Goal: Transaction & Acquisition: Book appointment/travel/reservation

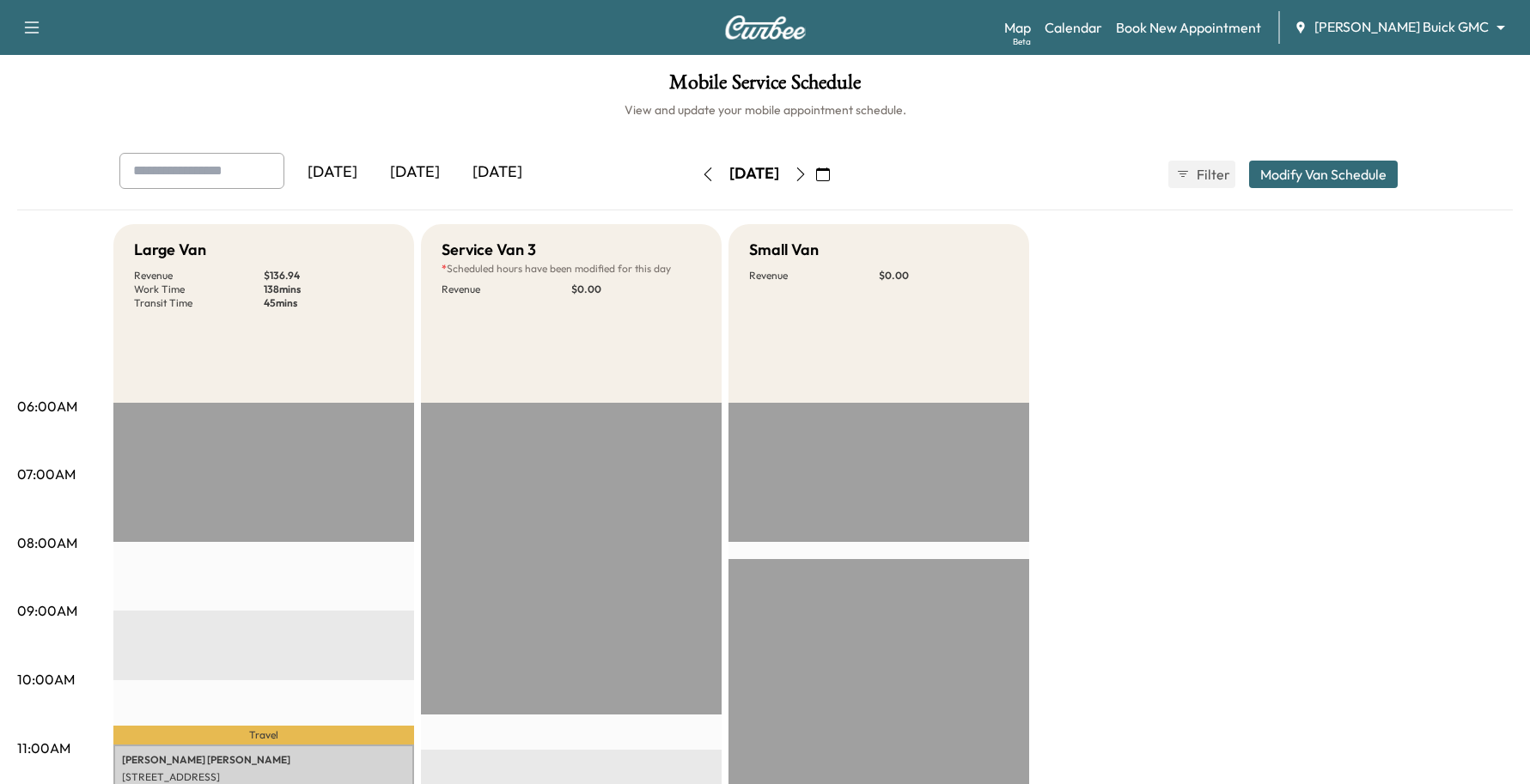
scroll to position [322, 0]
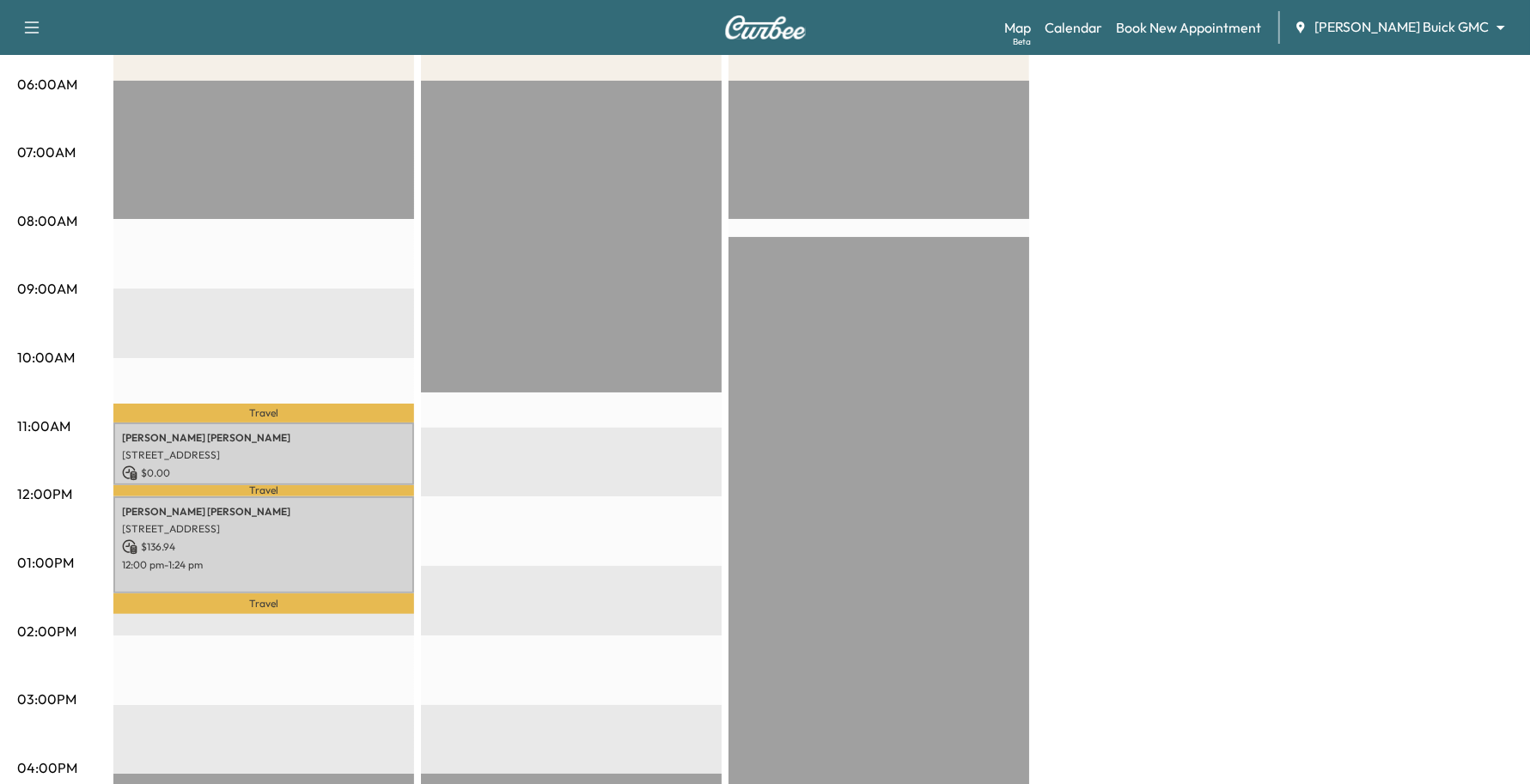
click at [1400, 23] on body "Support Log Out Map Beta Calendar Book New Appointment [PERSON_NAME] Buick GMC …" at bounding box center [765, 70] width 1530 height 784
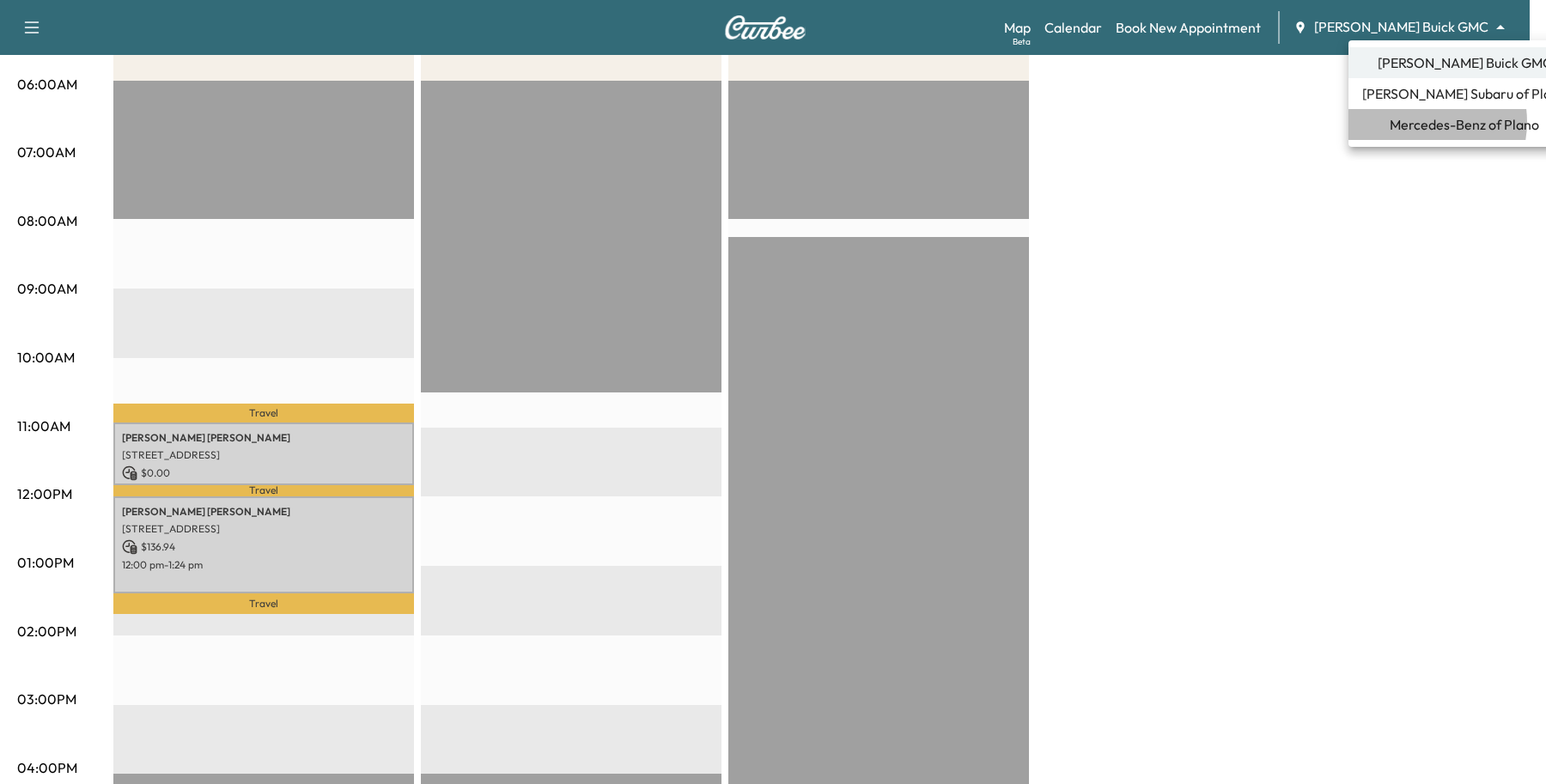
click at [1420, 122] on span "Mercedes-Benz of Plano" at bounding box center [1464, 124] width 150 height 20
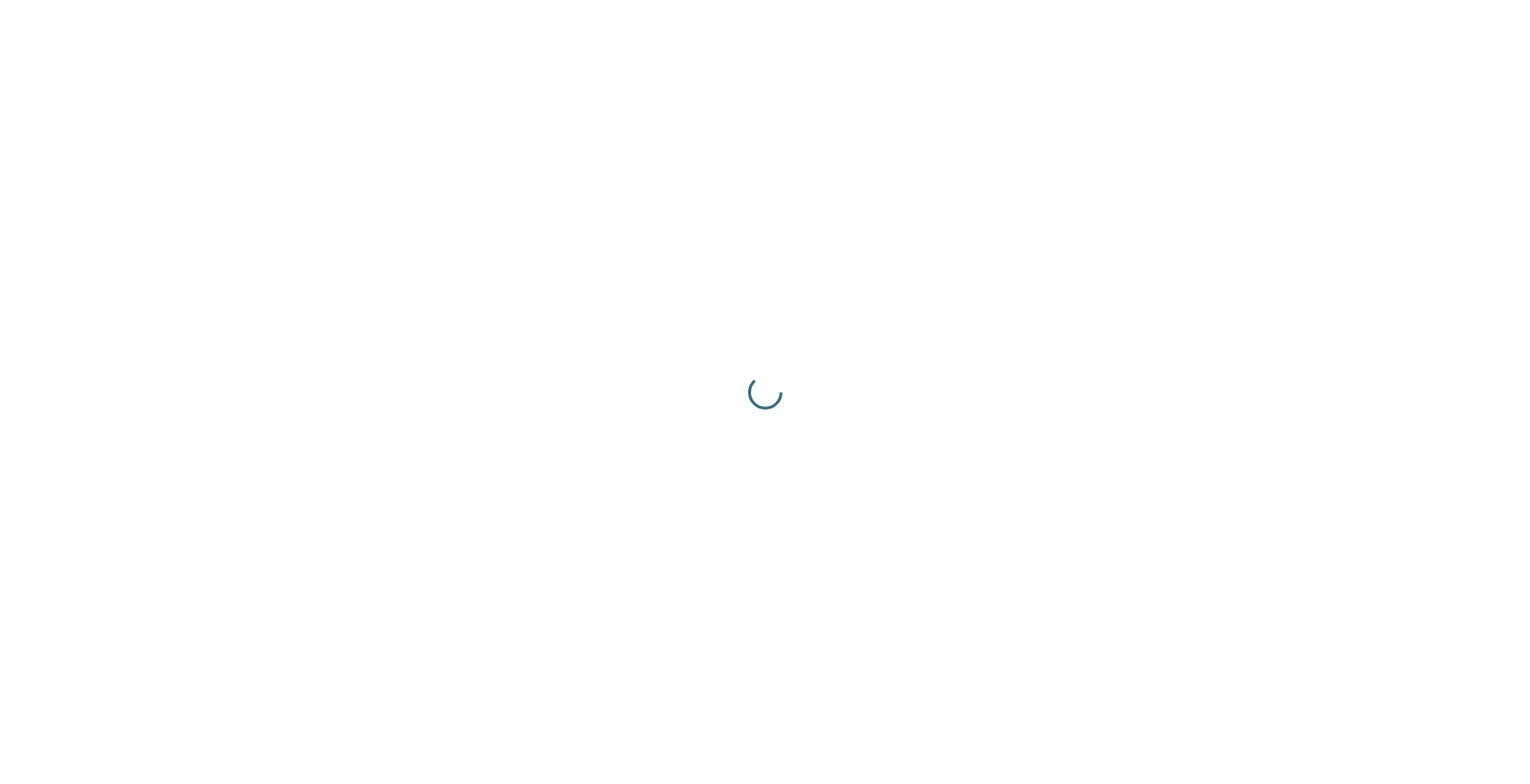
scroll to position [0, 0]
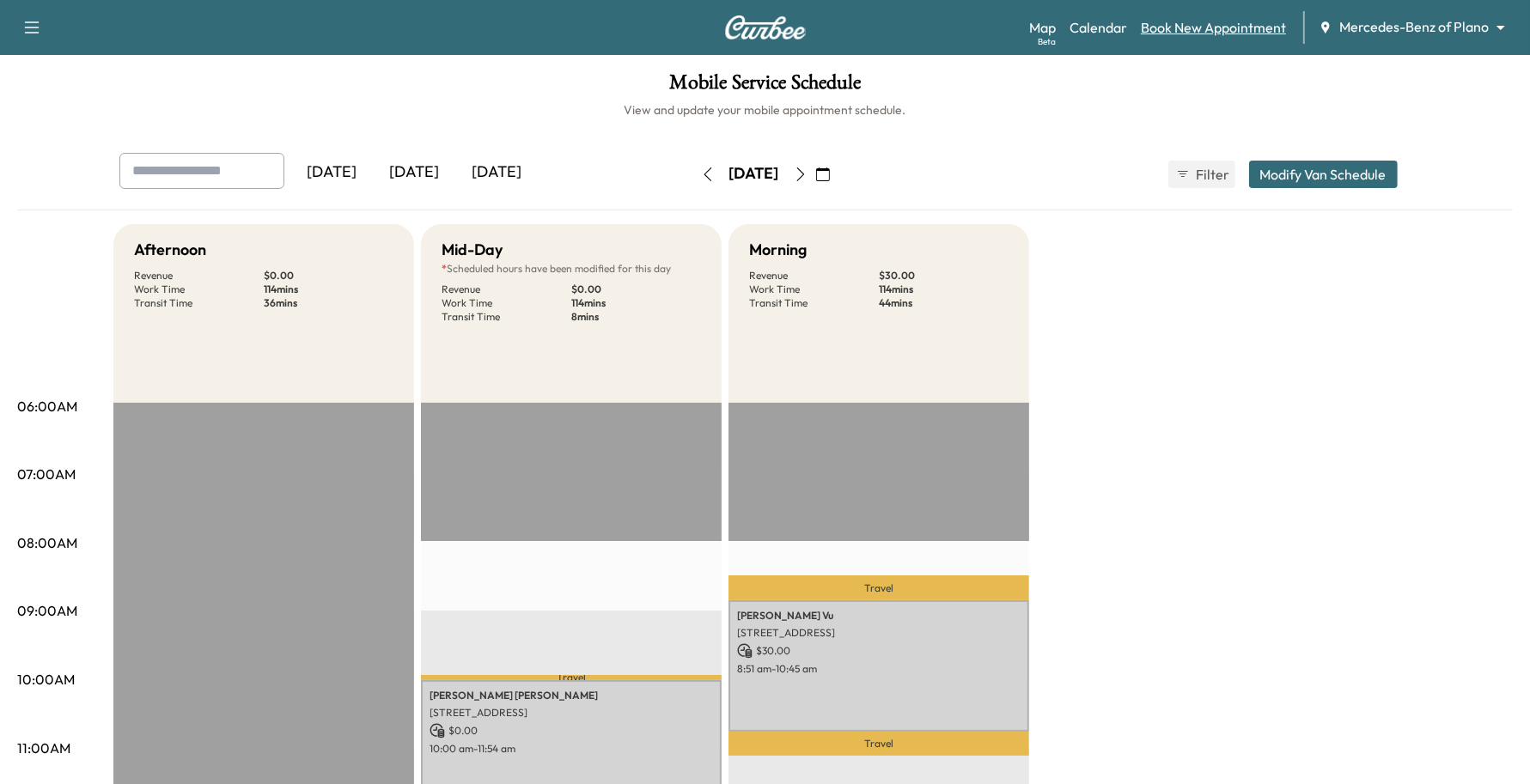
click at [1230, 19] on link "Book New Appointment" at bounding box center [1214, 26] width 145 height 20
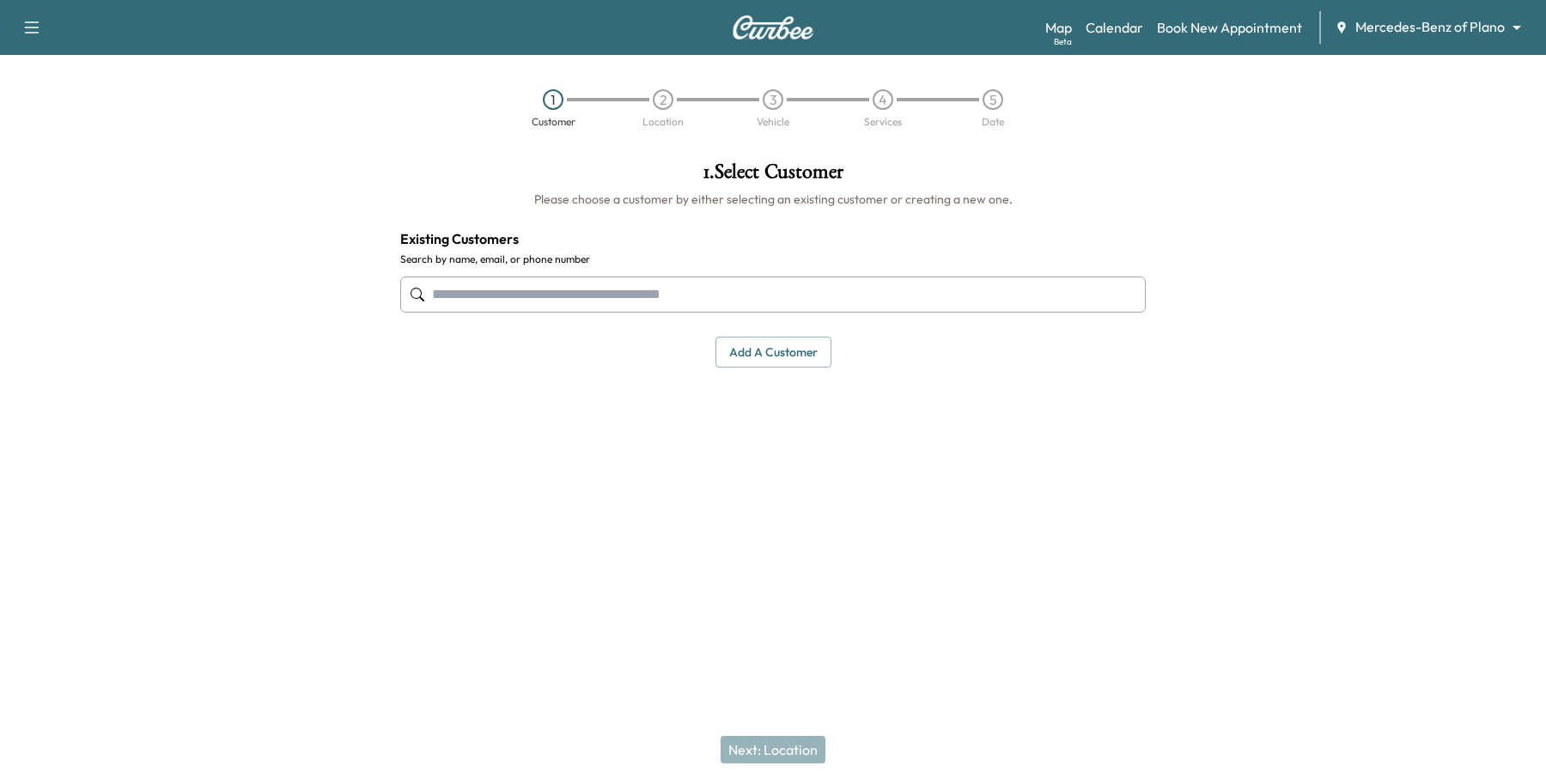
click at [478, 298] on input "text" at bounding box center [773, 294] width 745 height 36
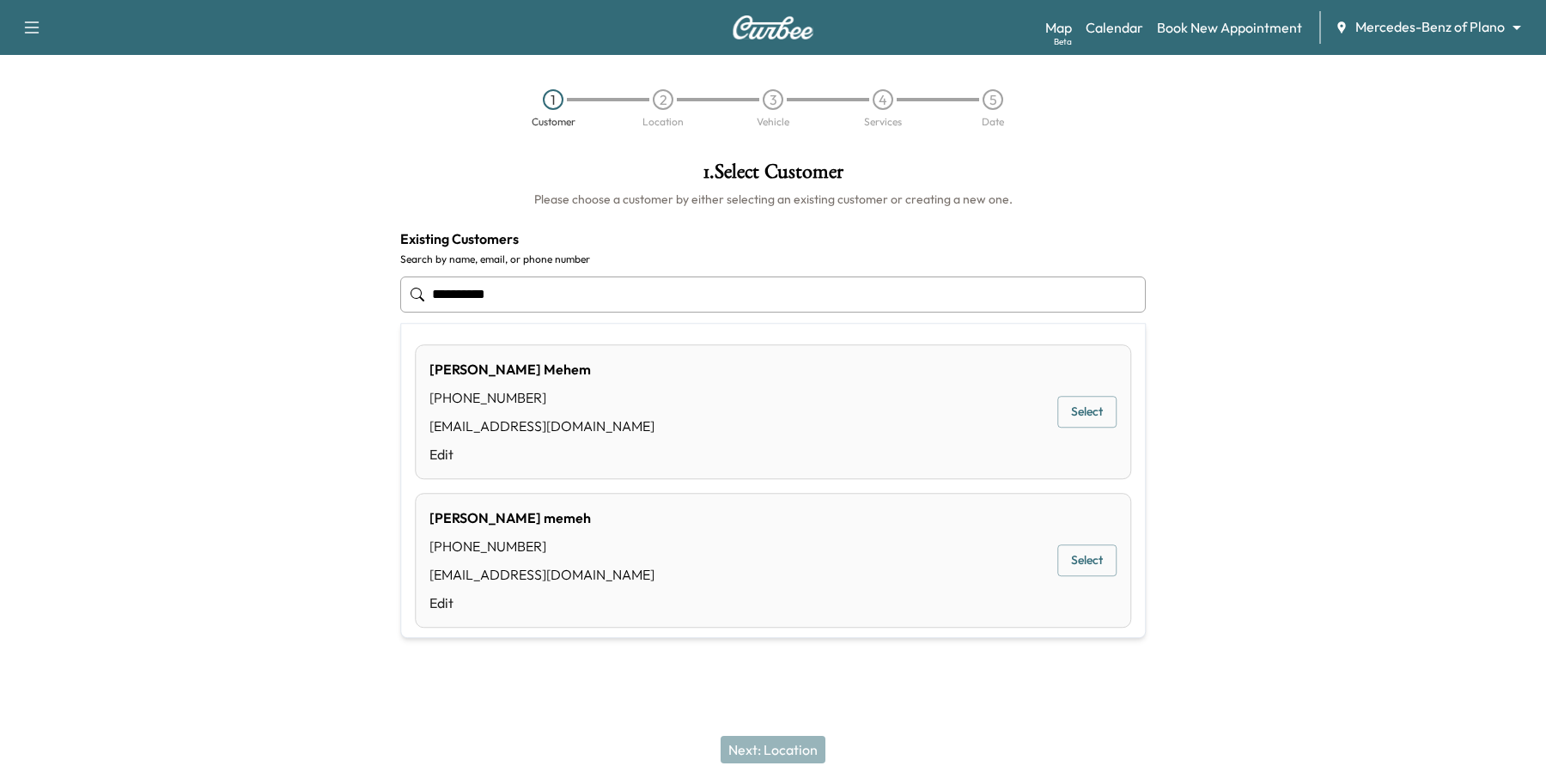
click at [1081, 393] on div "[PERSON_NAME] [PHONE_NUMBER] [EMAIL_ADDRESS][DOMAIN_NAME] Edit Select" at bounding box center [773, 411] width 716 height 135
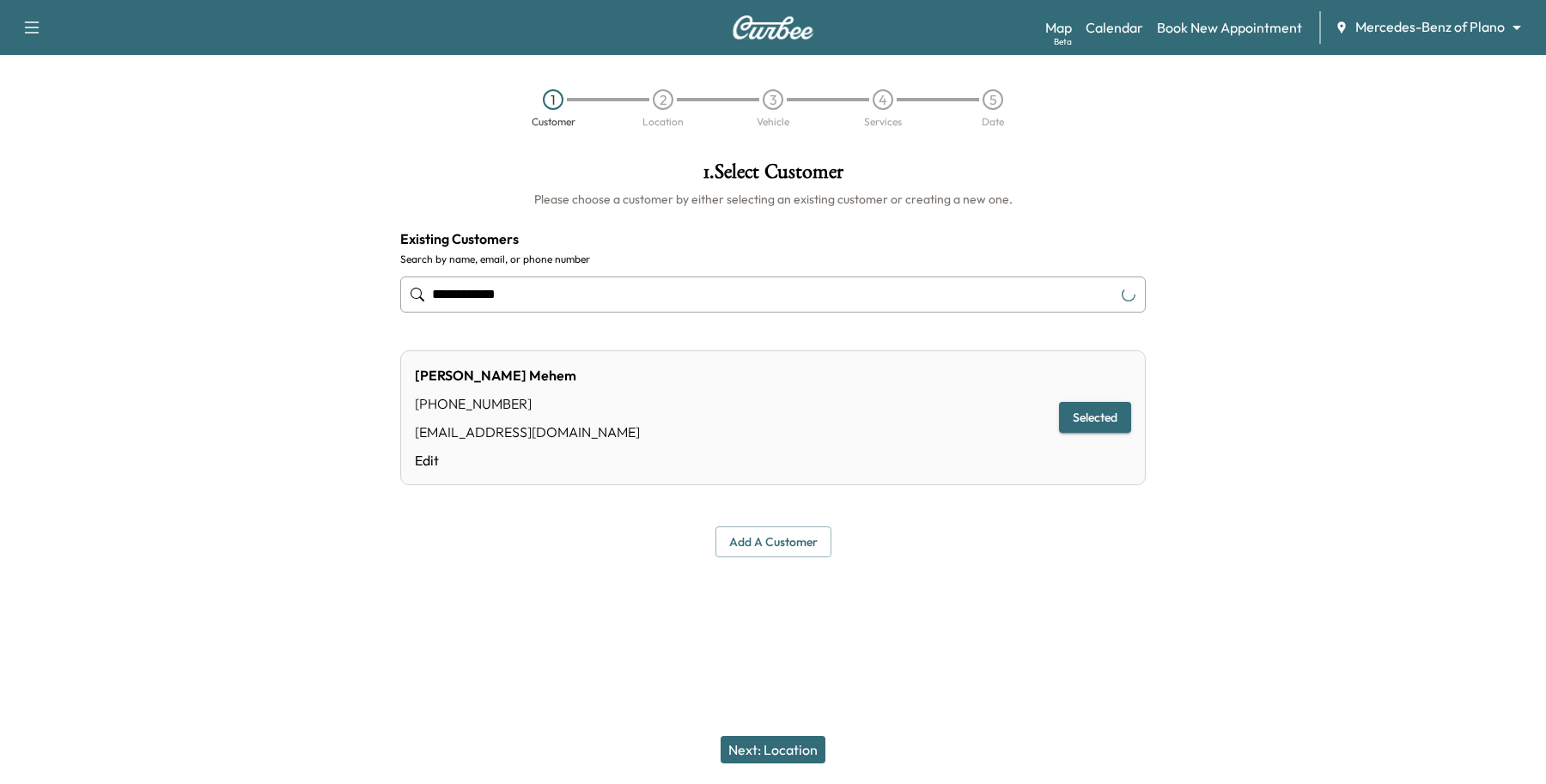
type input "**********"
click at [757, 739] on button "Next: Location" at bounding box center [773, 750] width 105 height 27
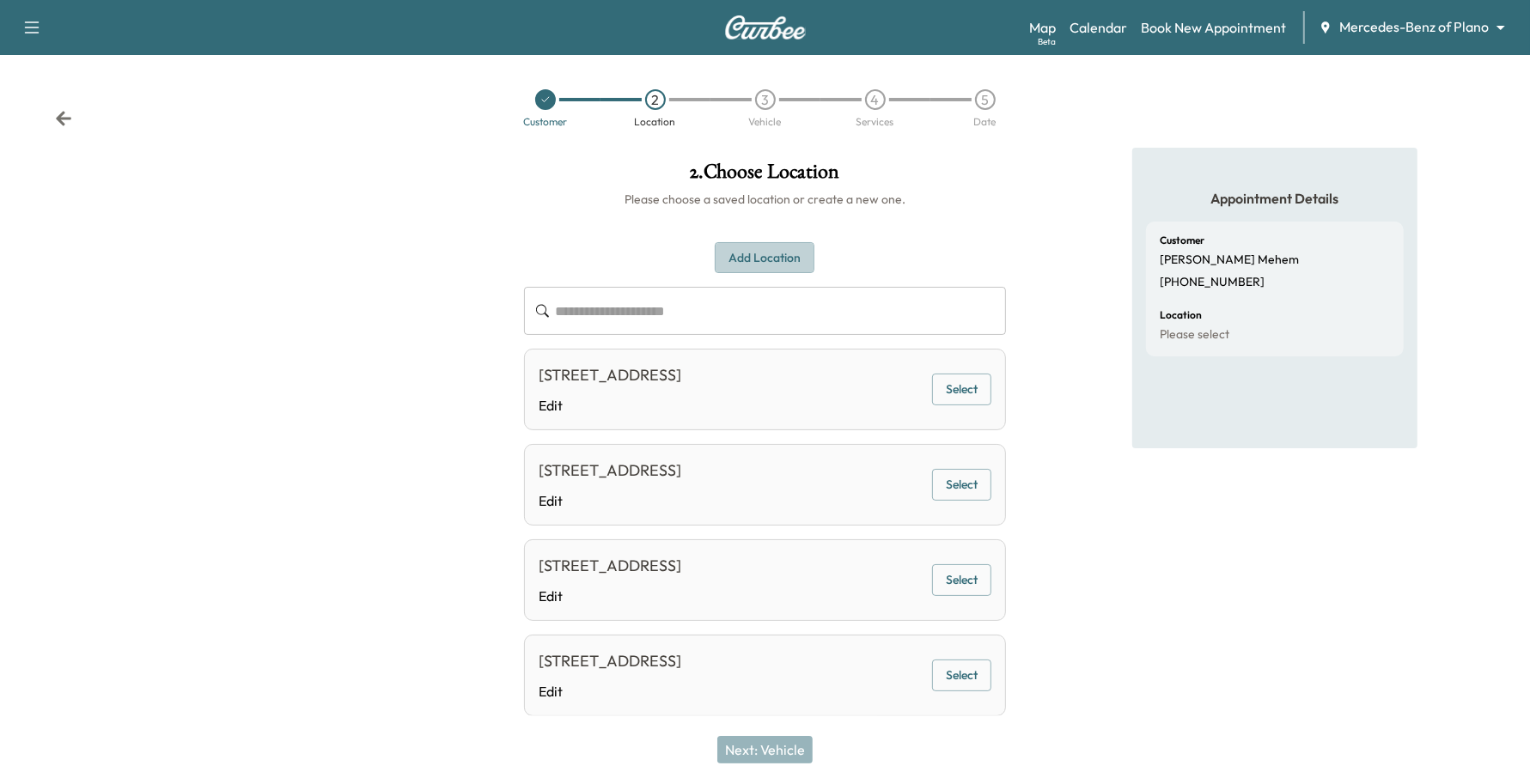
click at [749, 250] on button "Add Location" at bounding box center [764, 258] width 100 height 32
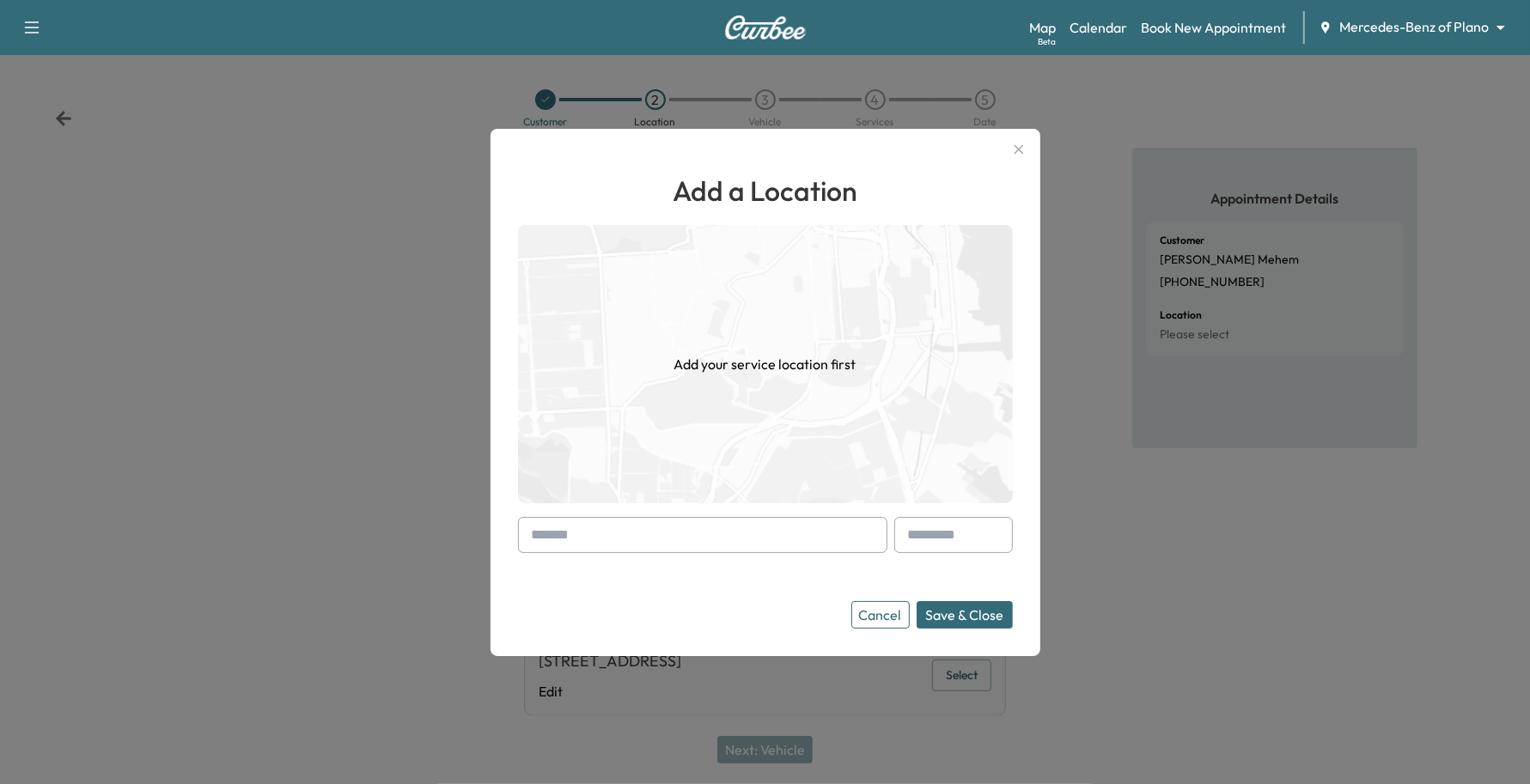
click at [620, 533] on input "text" at bounding box center [702, 535] width 369 height 36
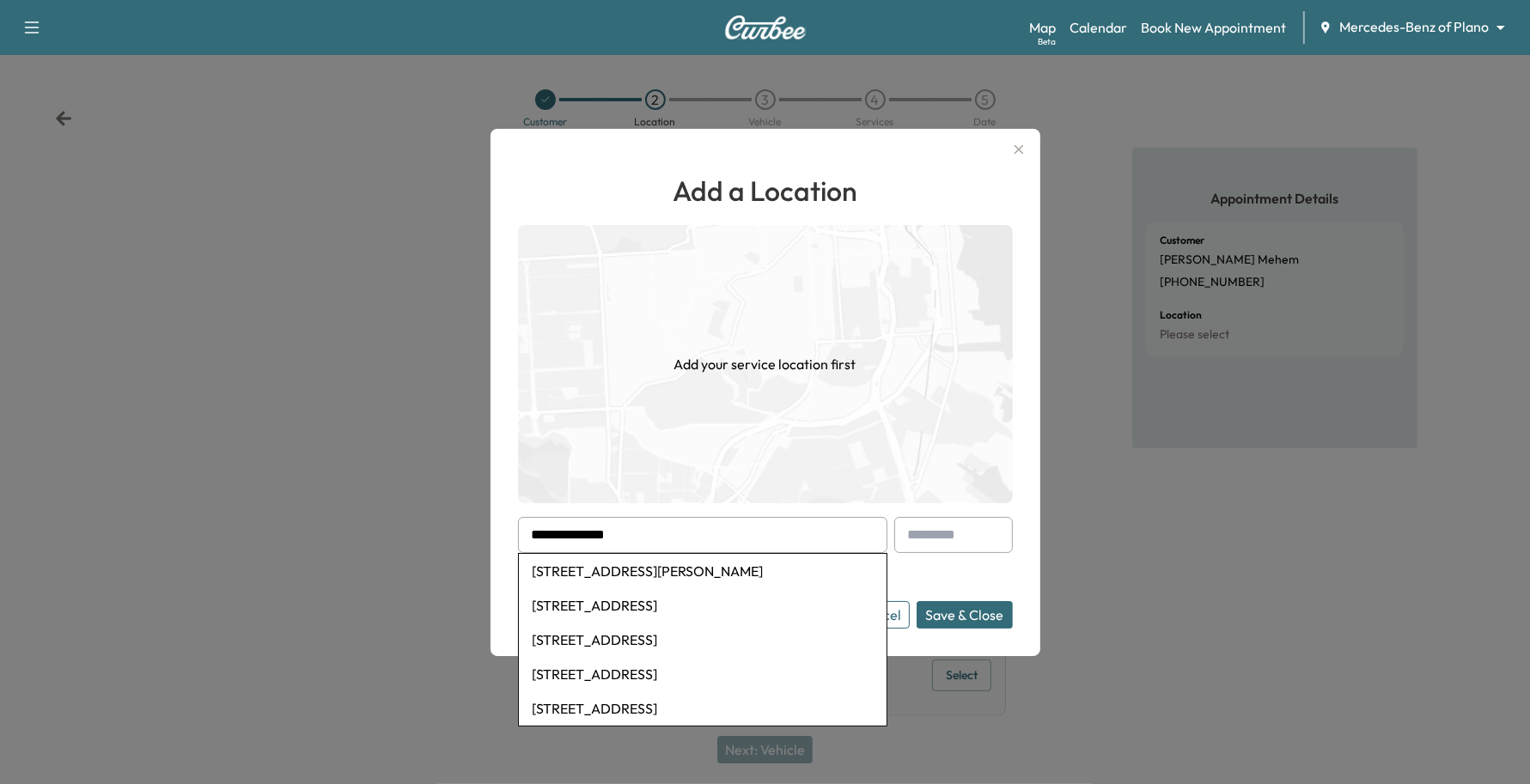
click at [598, 569] on li "[STREET_ADDRESS][PERSON_NAME]" at bounding box center [702, 571] width 368 height 34
type input "**********"
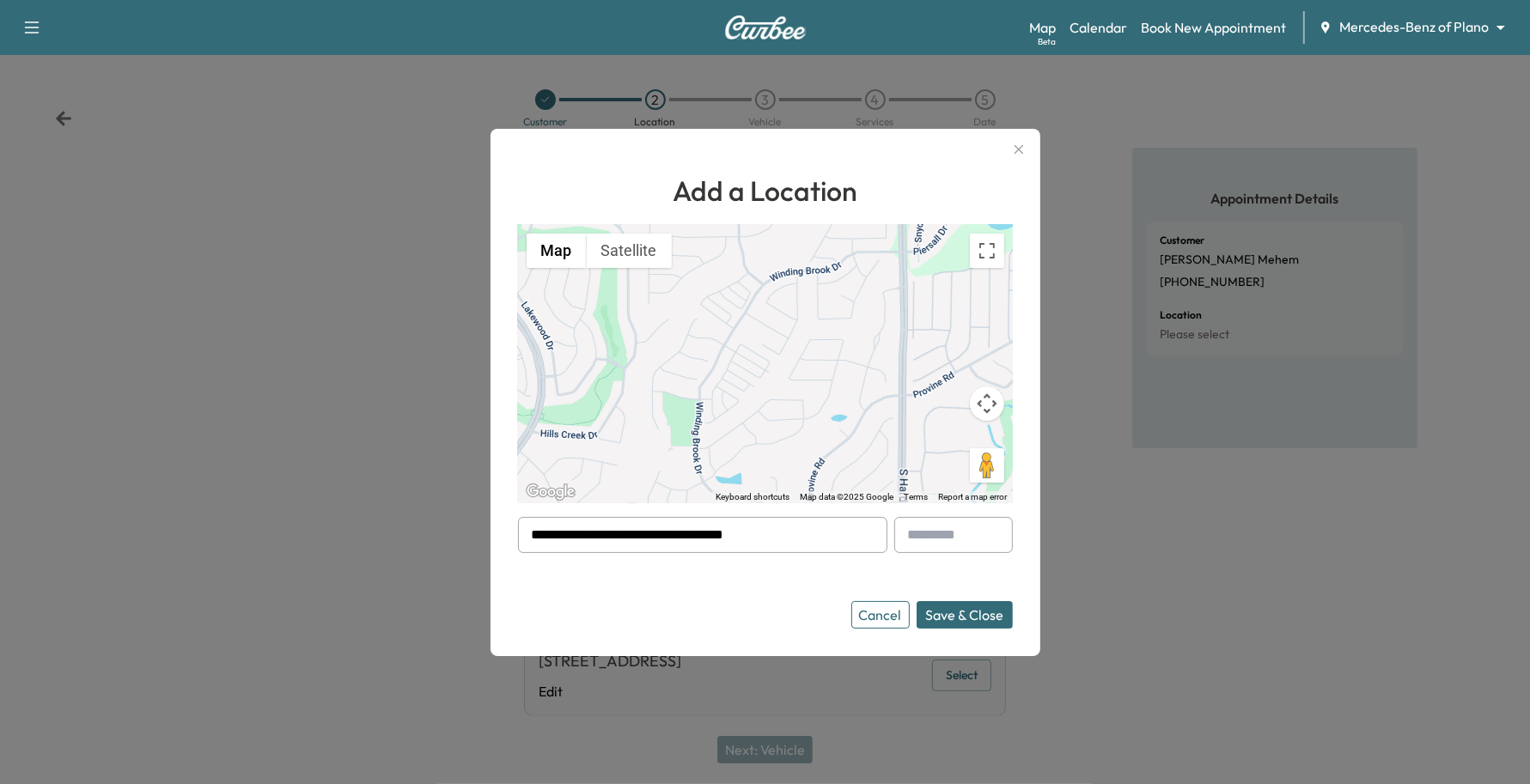
click at [1004, 602] on button "Save & Close" at bounding box center [964, 614] width 96 height 27
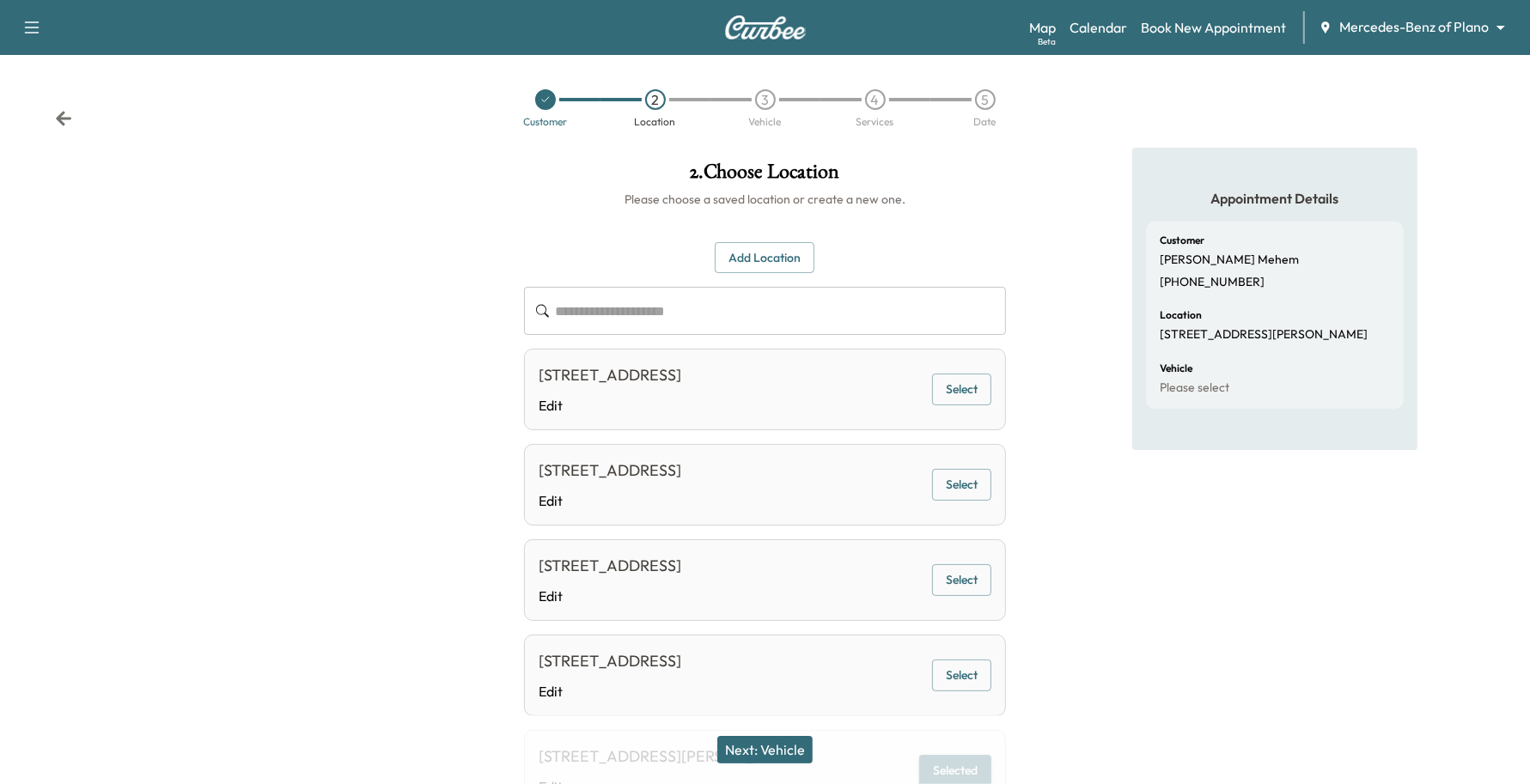
click at [748, 763] on button "Next: Vehicle" at bounding box center [765, 750] width 95 height 27
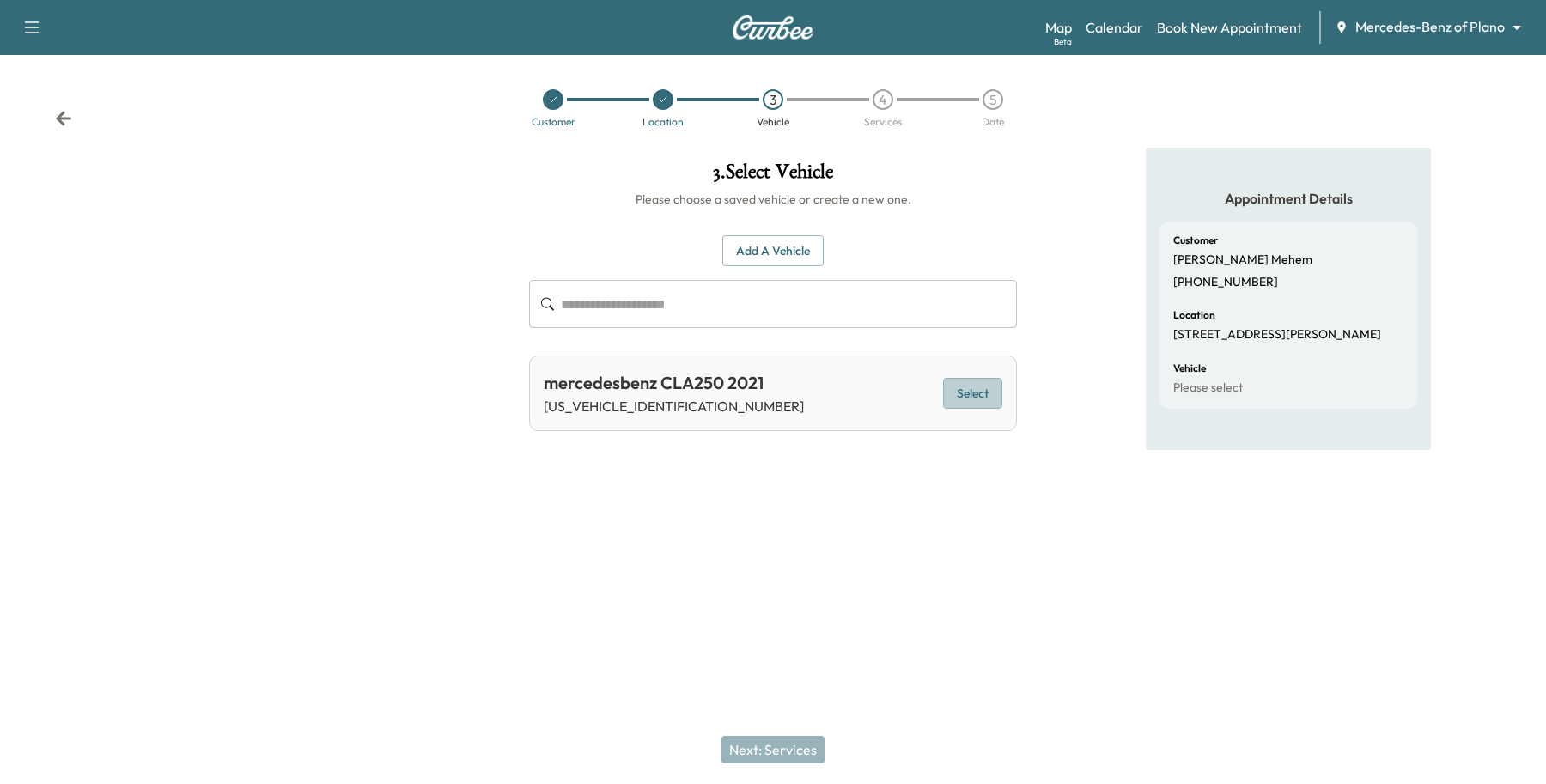
click at [969, 392] on button "Select" at bounding box center [973, 394] width 59 height 32
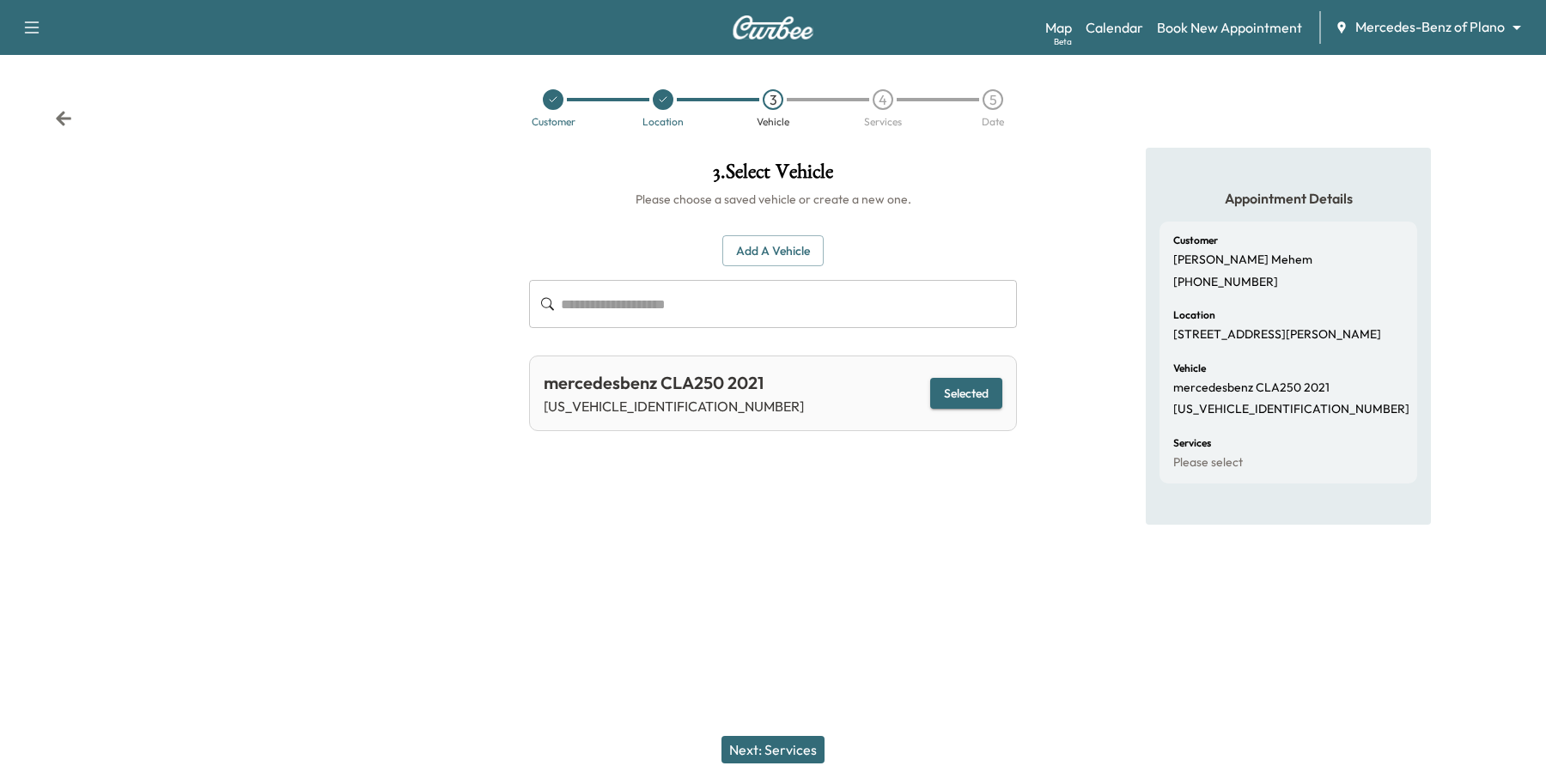
click at [741, 757] on button "Next: Services" at bounding box center [773, 750] width 103 height 27
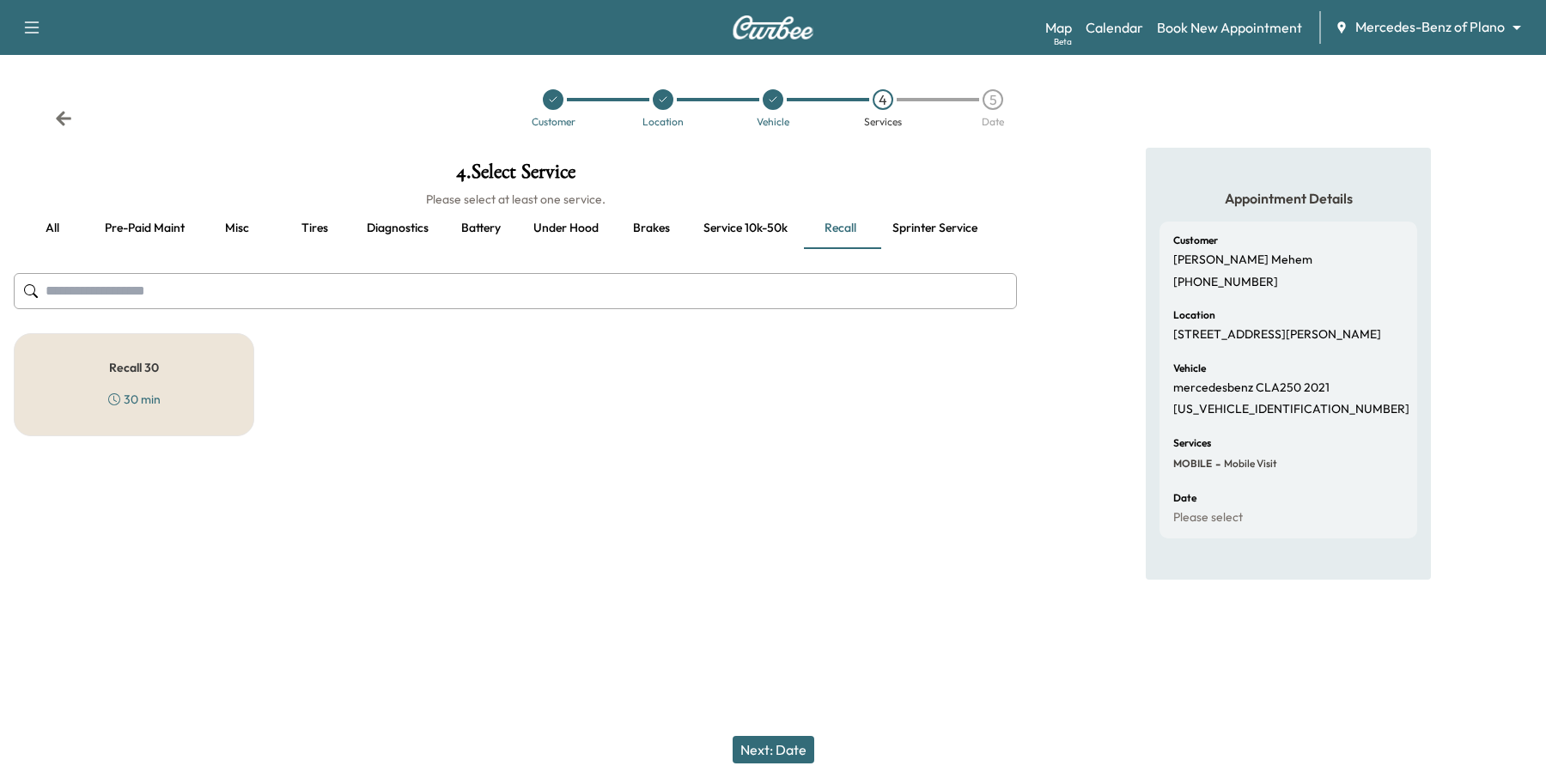
click at [124, 242] on button "Pre-paid maint" at bounding box center [144, 228] width 107 height 41
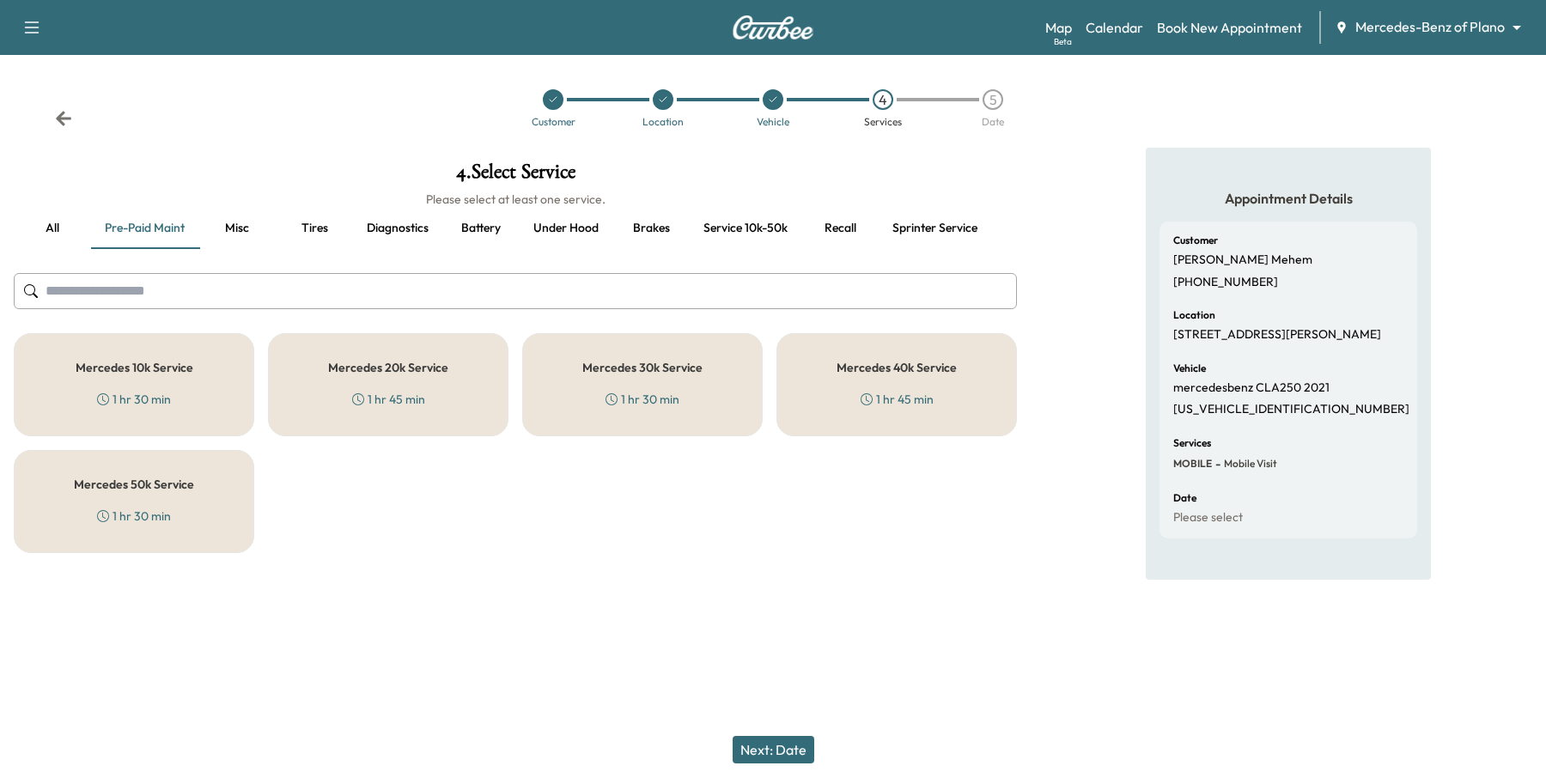
click at [844, 366] on h5 "Mercedes 40k Service" at bounding box center [897, 367] width 120 height 12
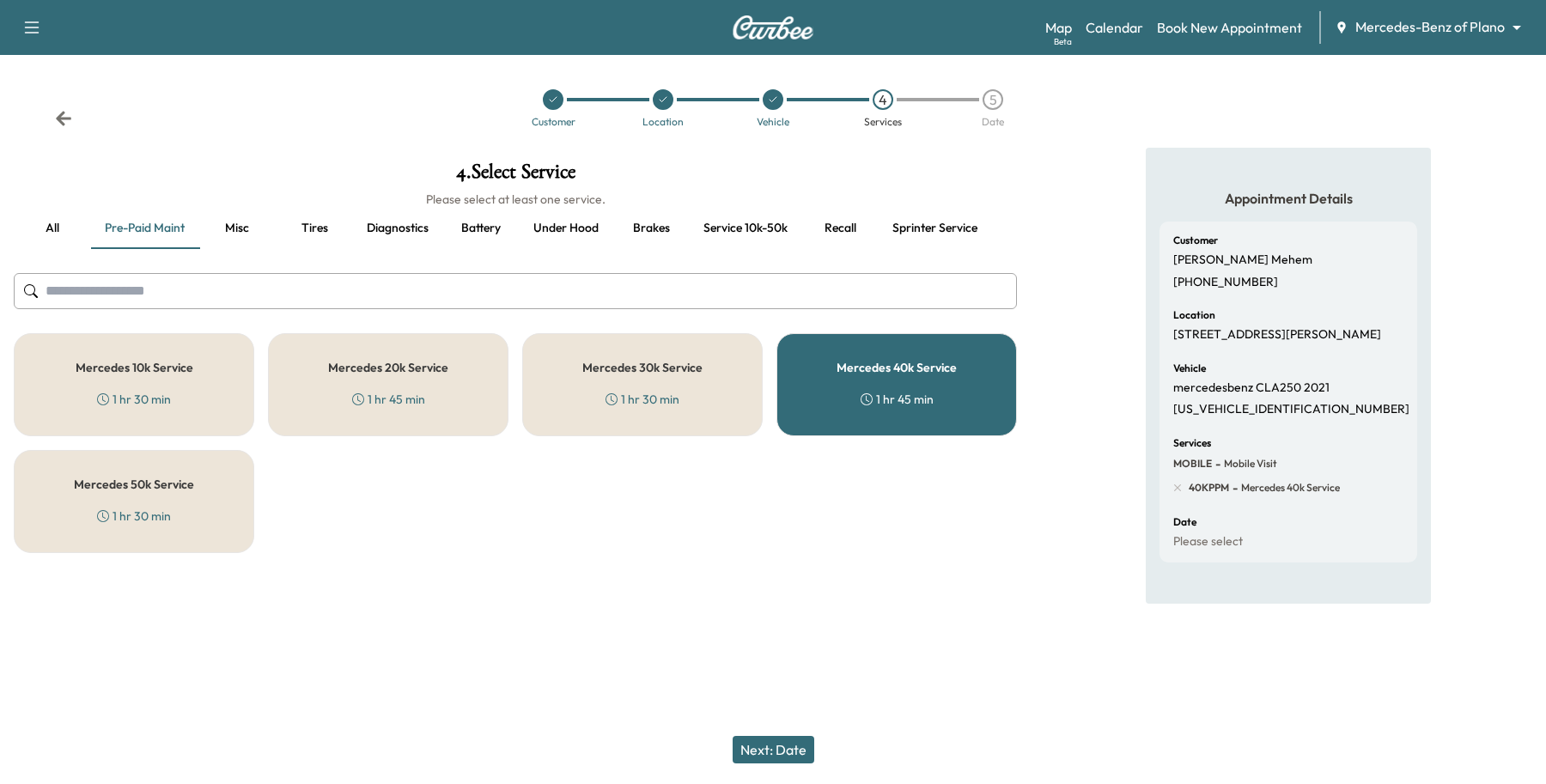
click at [775, 748] on button "Next: Date" at bounding box center [773, 750] width 82 height 27
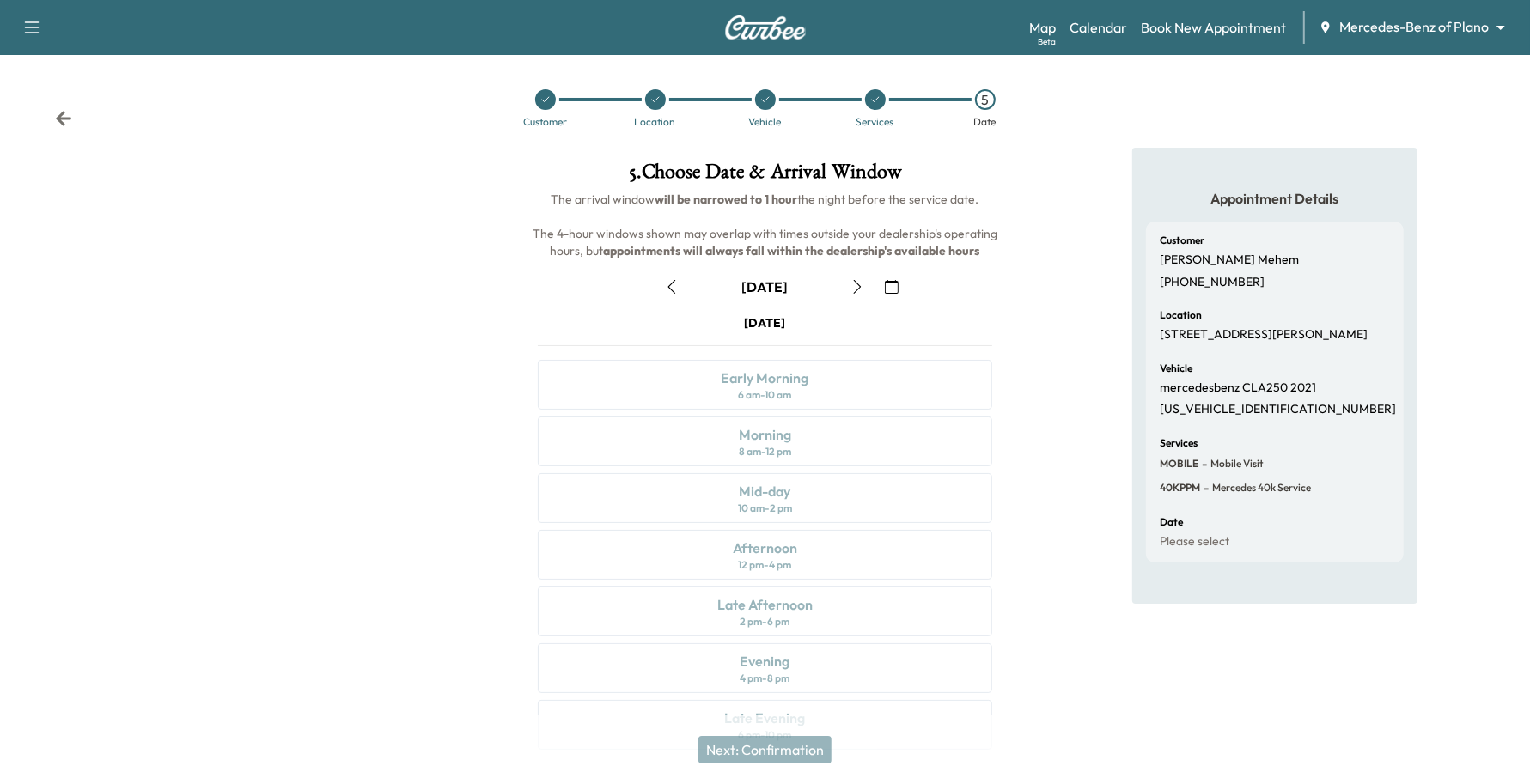
click at [843, 285] on button "button" at bounding box center [857, 286] width 29 height 27
click at [672, 285] on icon "button" at bounding box center [672, 287] width 14 height 14
click at [851, 284] on icon "button" at bounding box center [858, 287] width 14 height 14
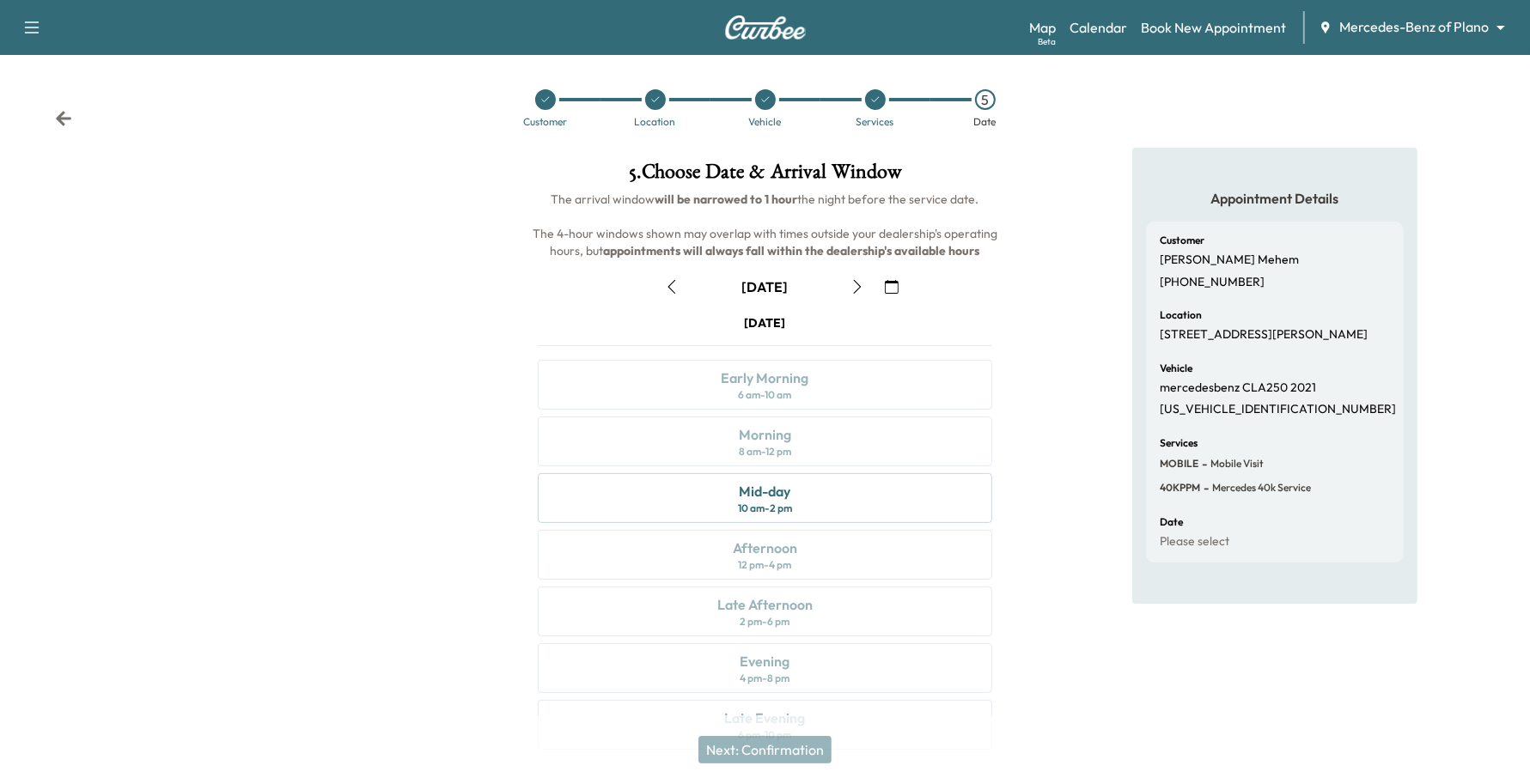
click at [676, 280] on icon "button" at bounding box center [672, 287] width 14 height 14
click at [677, 280] on icon "button" at bounding box center [672, 287] width 14 height 14
click at [685, 286] on button "button" at bounding box center [672, 286] width 29 height 27
click at [869, 284] on button "button" at bounding box center [857, 286] width 29 height 27
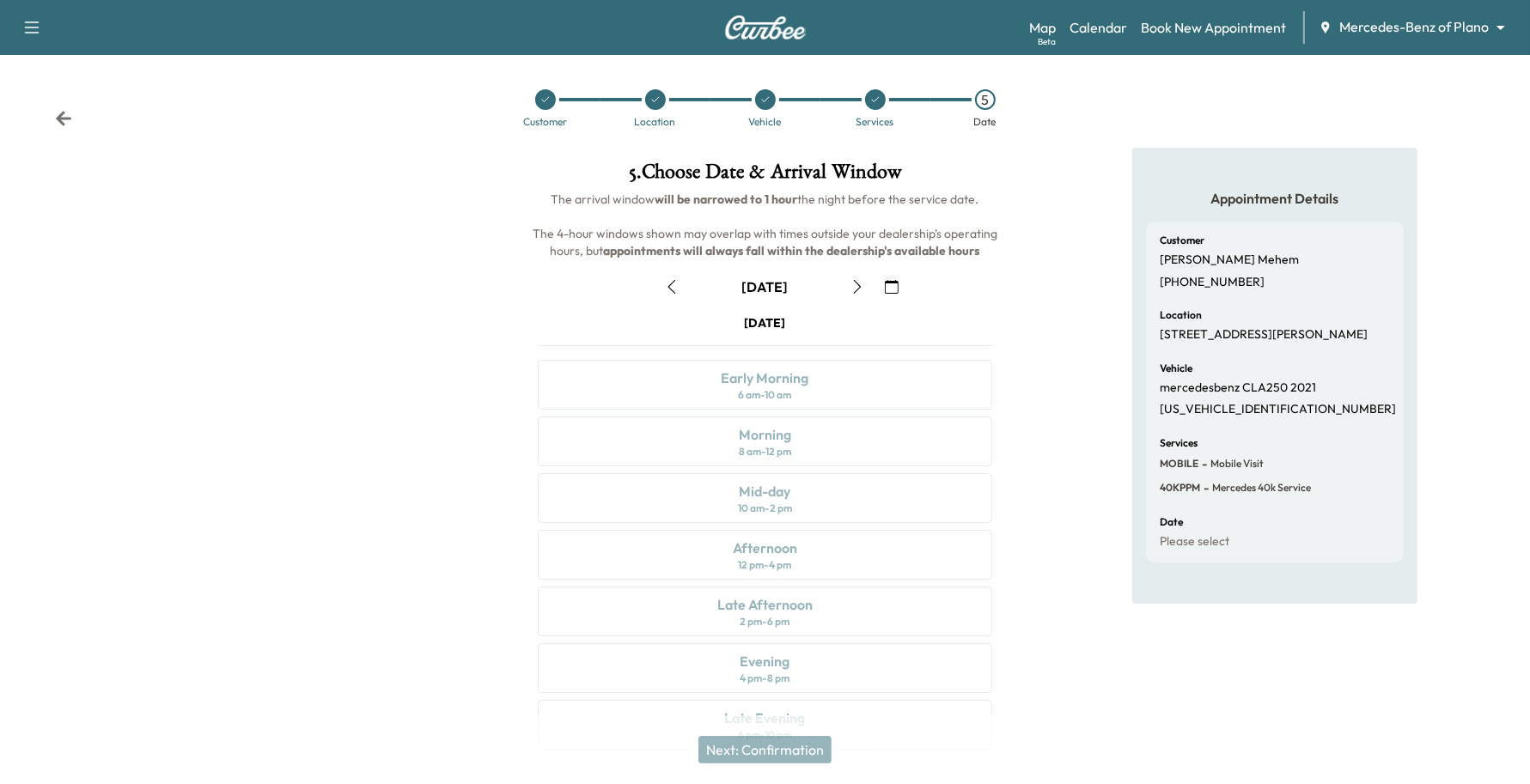
click at [869, 284] on button "button" at bounding box center [857, 286] width 29 height 27
click at [676, 280] on icon "button" at bounding box center [672, 287] width 14 height 14
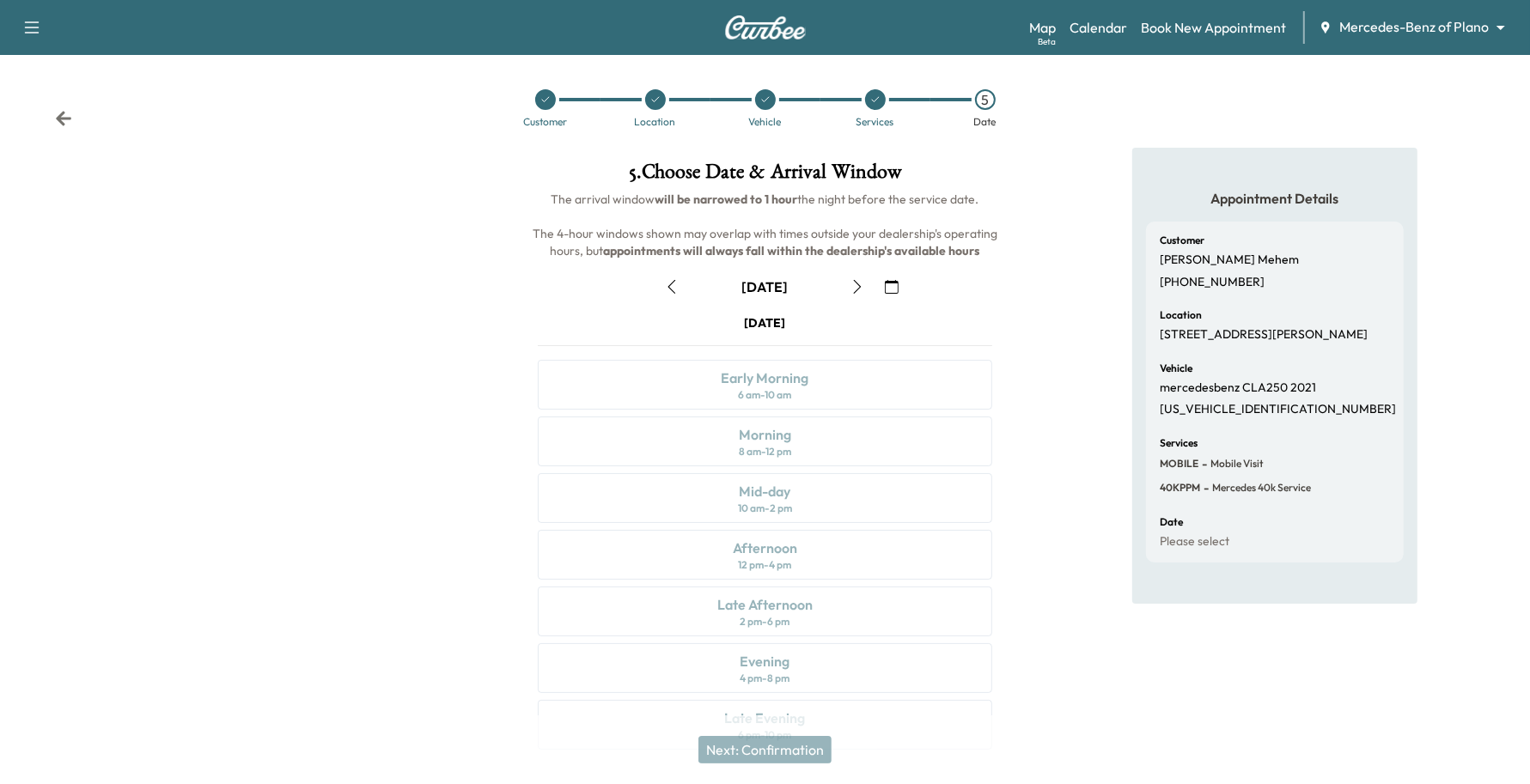
click at [677, 281] on icon "button" at bounding box center [672, 287] width 14 height 14
click at [853, 282] on icon "button" at bounding box center [858, 287] width 14 height 14
click at [858, 281] on icon "button" at bounding box center [858, 287] width 14 height 14
click at [862, 277] on button "button" at bounding box center [857, 286] width 29 height 27
click at [668, 280] on icon "button" at bounding box center [672, 287] width 14 height 14
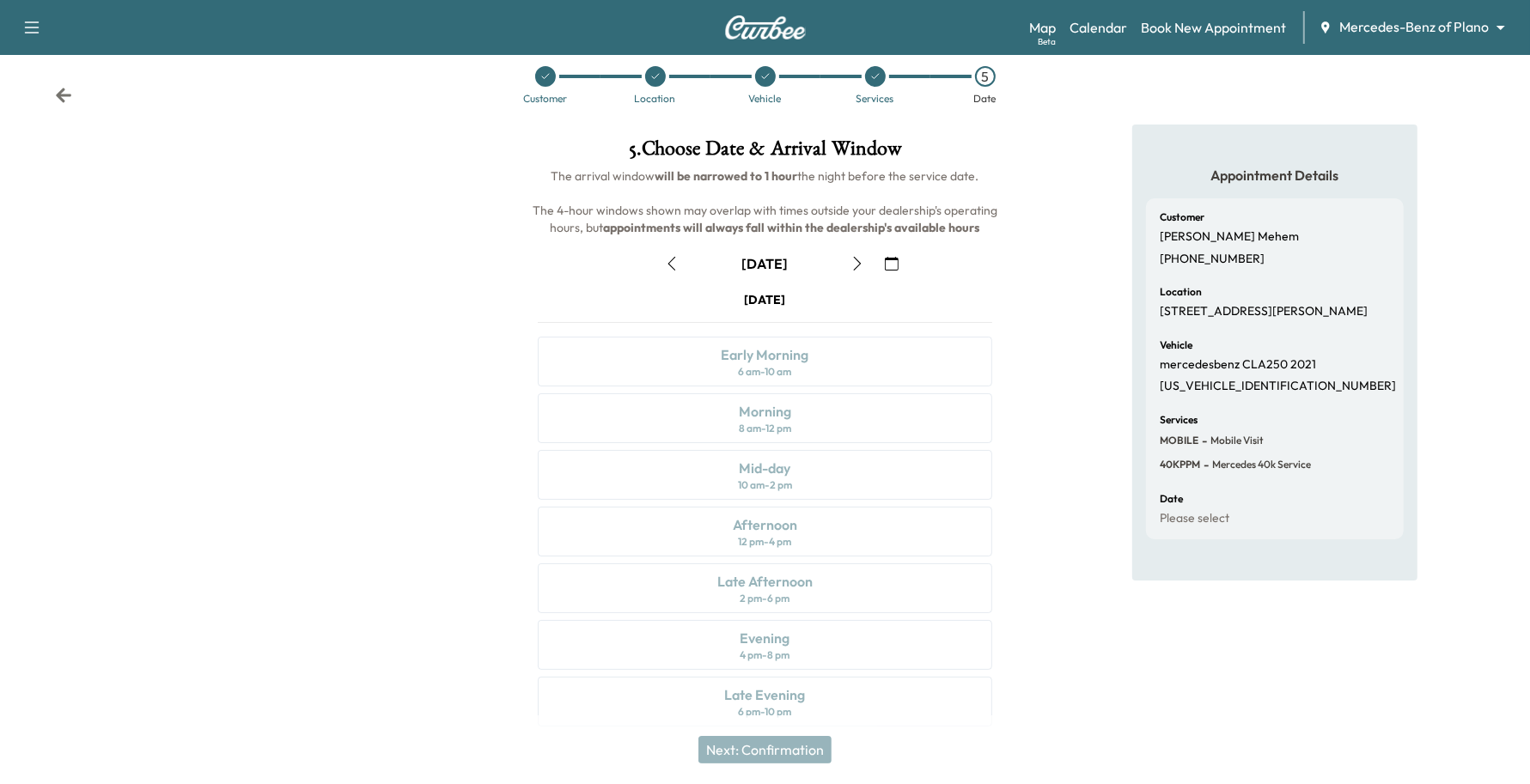
scroll to position [43, 0]
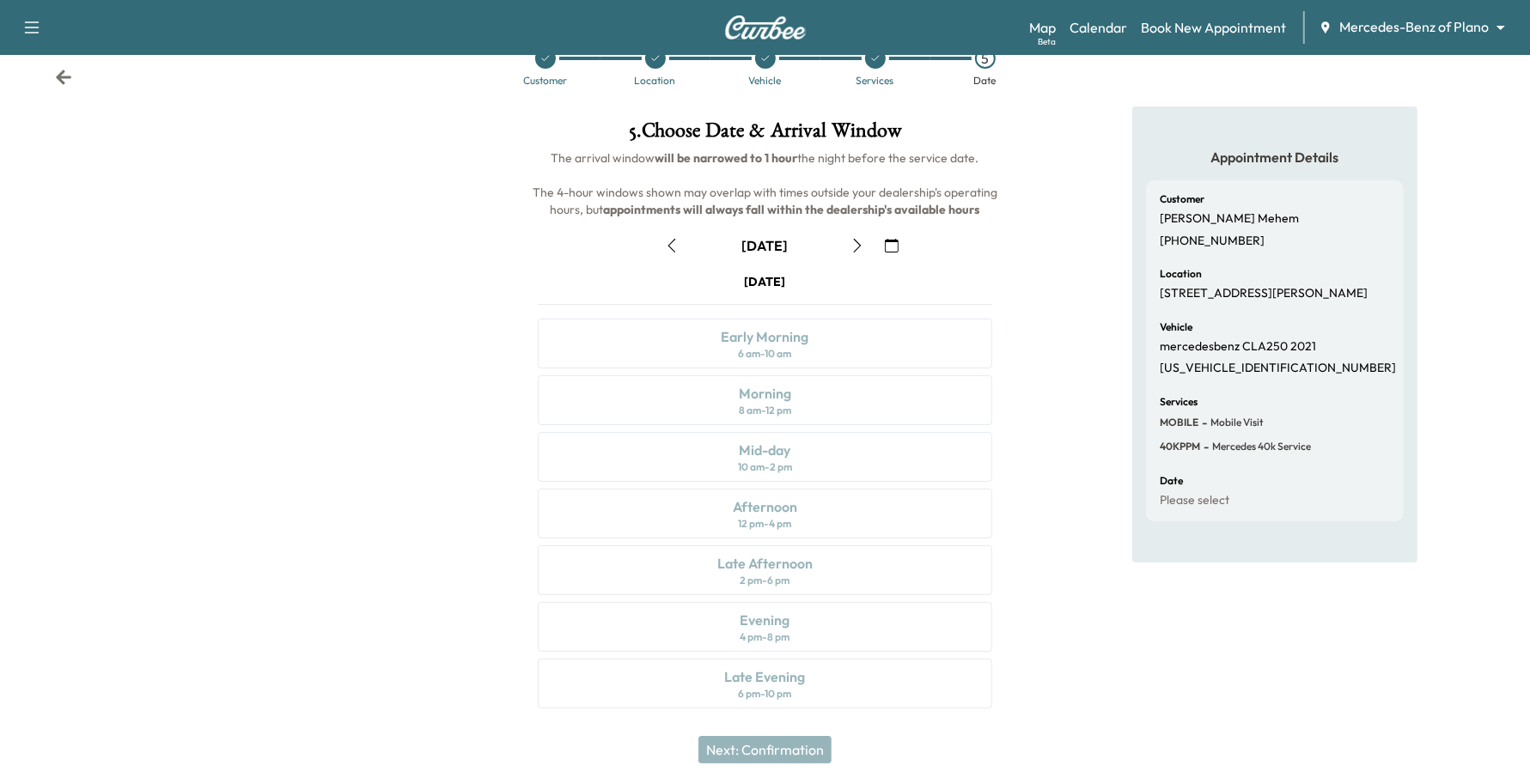
click at [668, 242] on icon "button" at bounding box center [672, 246] width 14 height 14
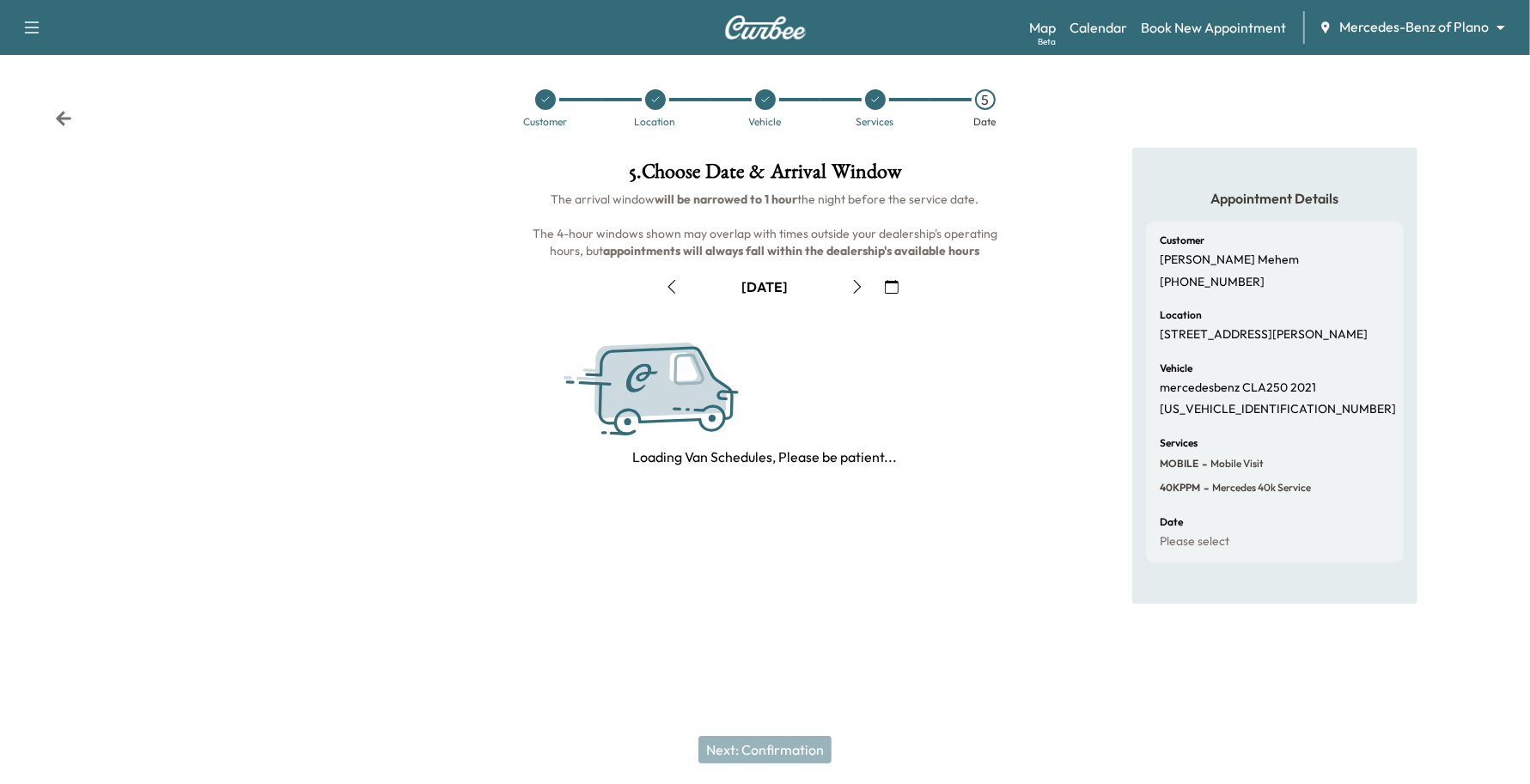
scroll to position [0, 0]
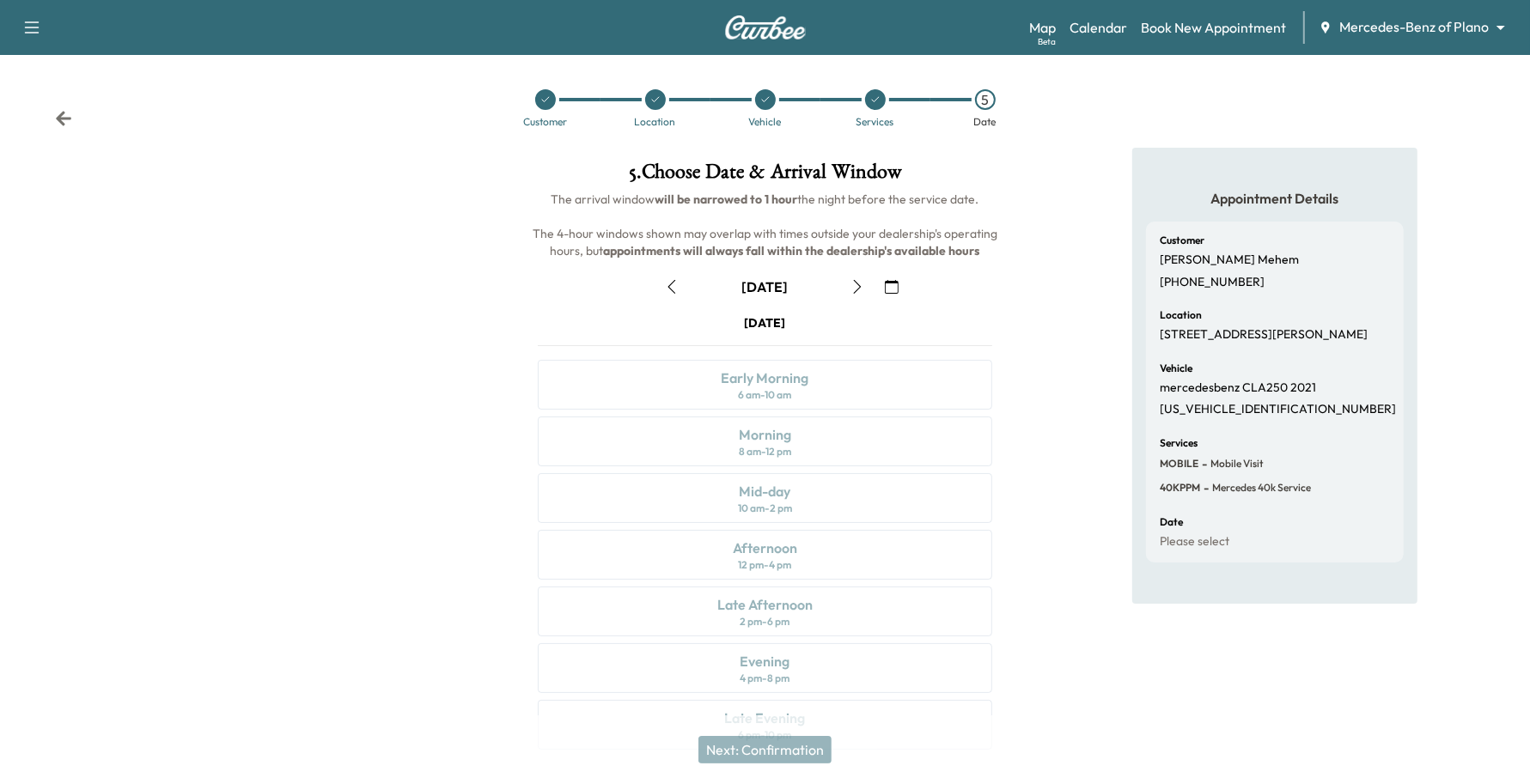
click at [684, 284] on button "button" at bounding box center [672, 286] width 29 height 27
click at [864, 280] on icon "button" at bounding box center [858, 287] width 14 height 14
click at [850, 294] on button "button" at bounding box center [857, 286] width 29 height 27
click at [737, 522] on div "Mid-day 10 am - 2 pm" at bounding box center [765, 498] width 456 height 50
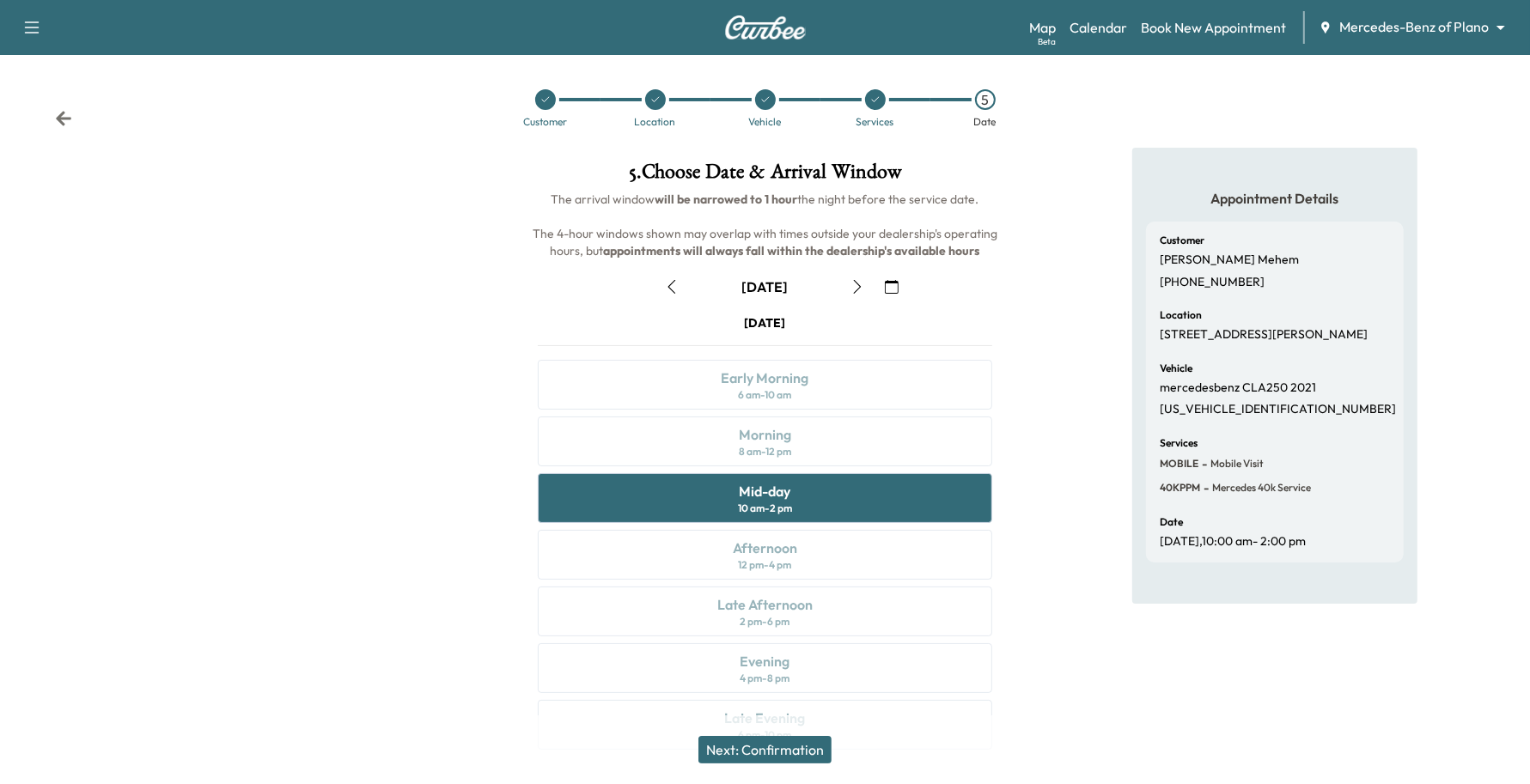
click at [726, 744] on button "Next: Confirmation" at bounding box center [765, 750] width 133 height 27
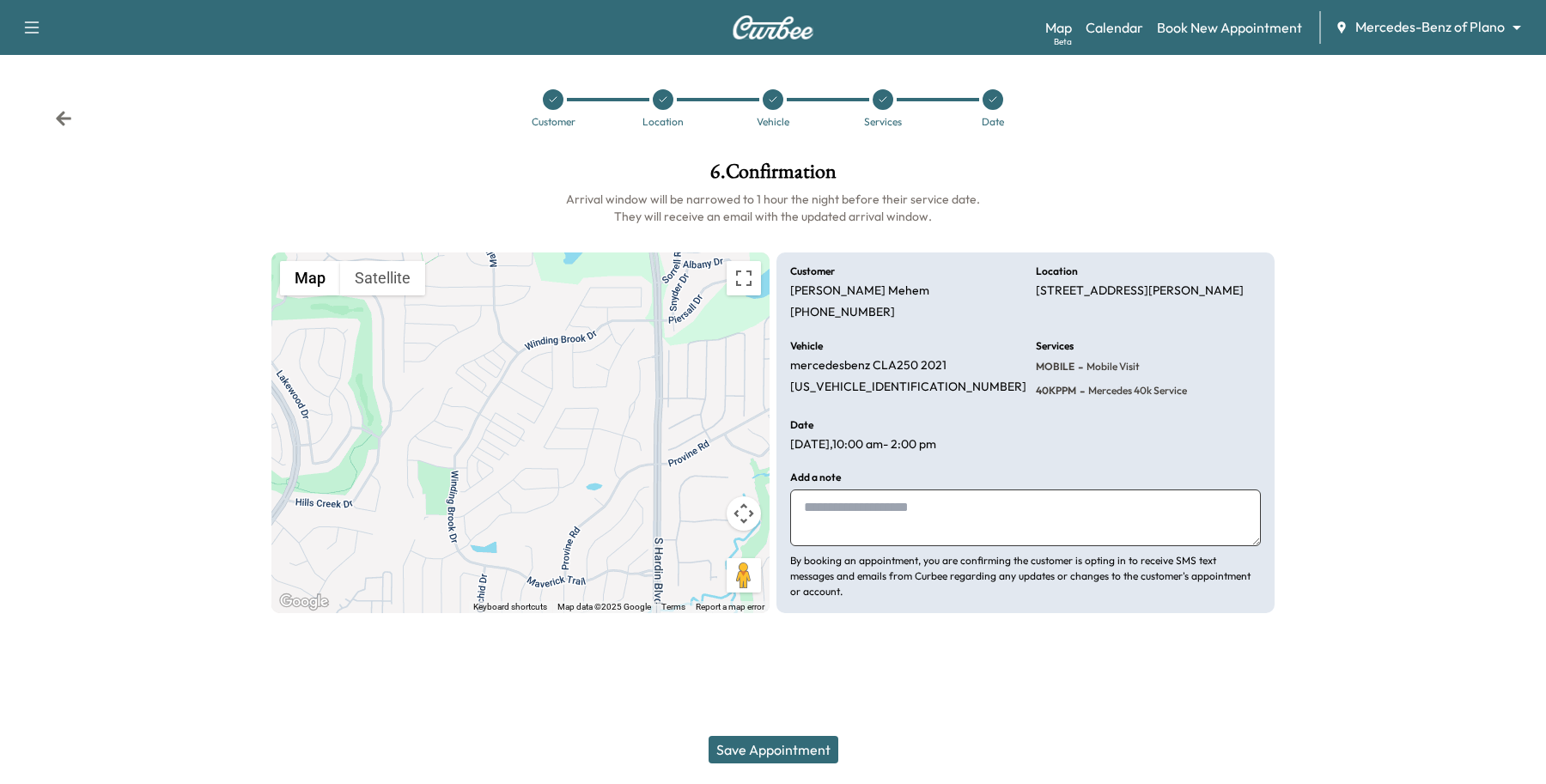
click at [727, 745] on button "Save Appointment" at bounding box center [773, 750] width 129 height 27
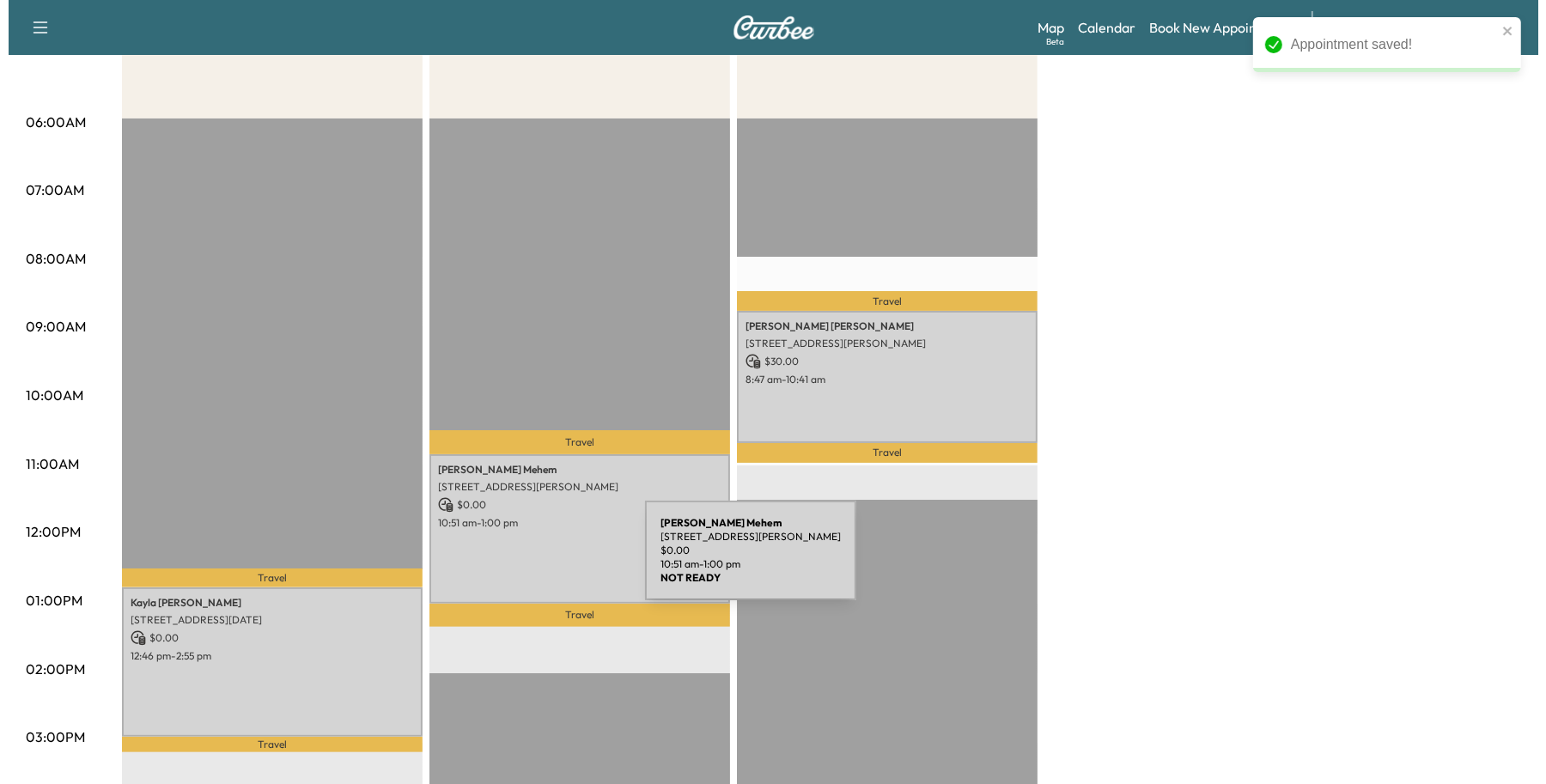
scroll to position [322, 0]
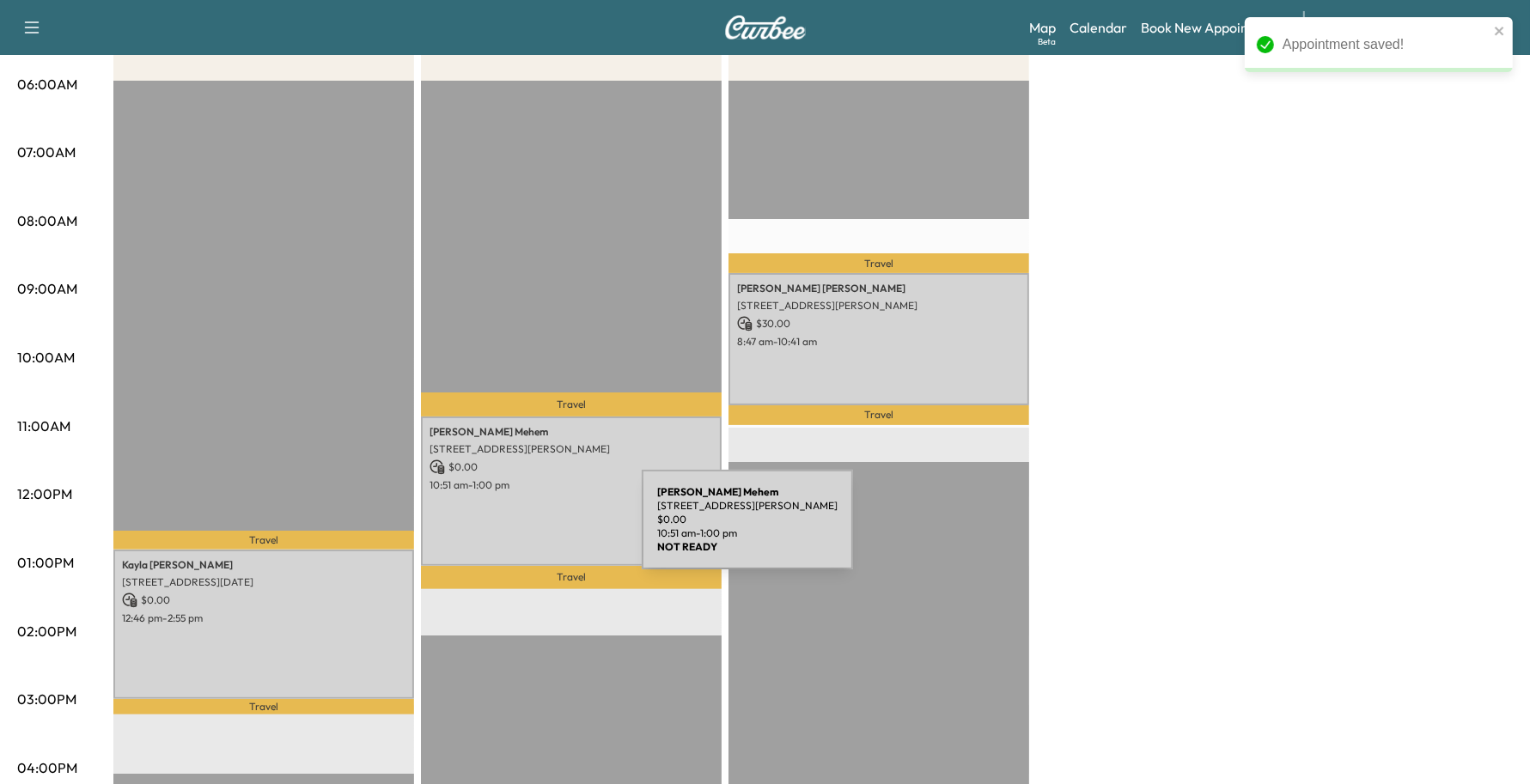
click at [513, 530] on div "[PERSON_NAME] [STREET_ADDRESS][PERSON_NAME] $ 0.00 10:51 am - 1:00 pm" at bounding box center [571, 492] width 301 height 150
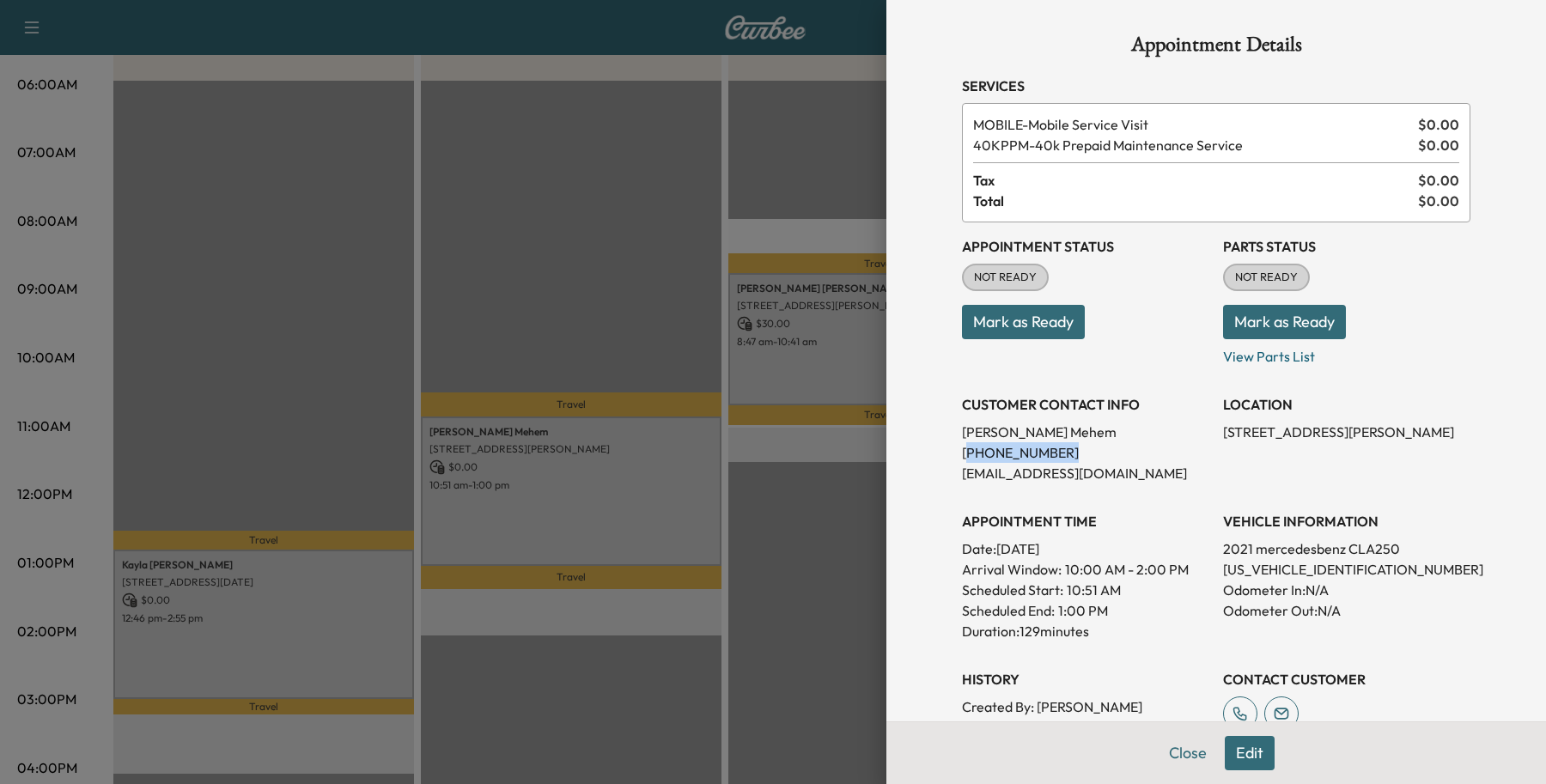
drag, startPoint x: 1047, startPoint y: 444, endPoint x: 1088, endPoint y: 433, distance: 42.4
click at [962, 449] on p "[PHONE_NUMBER]" at bounding box center [1085, 452] width 248 height 20
click at [1096, 431] on p "[PERSON_NAME]" at bounding box center [1085, 432] width 248 height 20
drag, startPoint x: 1084, startPoint y: 434, endPoint x: 942, endPoint y: 442, distance: 142.2
click at [942, 442] on div "Appointment Details Services MOBILE - Mobile Service Visit $ 0.00 40KPPM - 40k …" at bounding box center [1217, 494] width 550 height 988
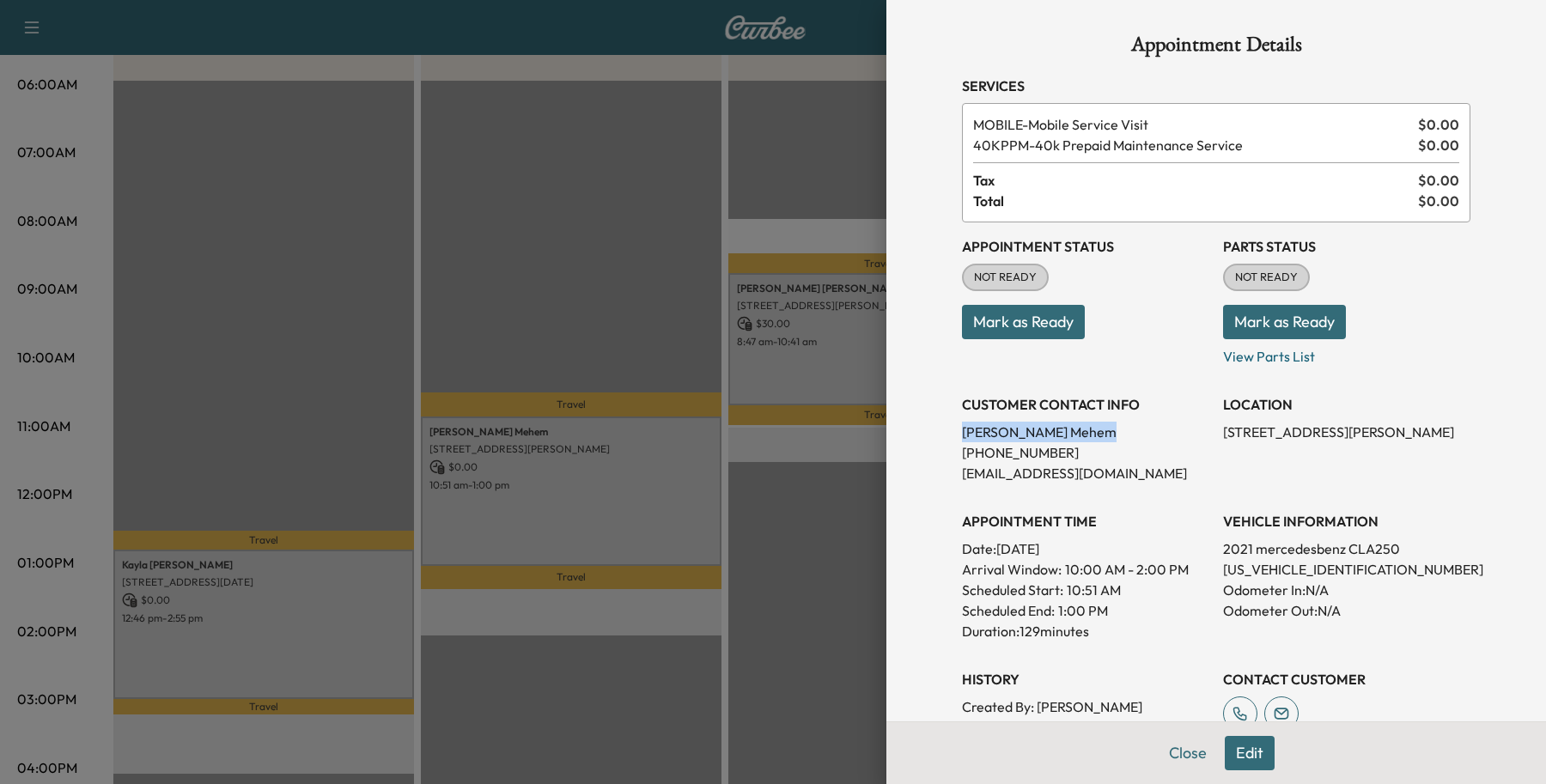
copy p "[PERSON_NAME]"
